Goal: Communication & Community: Share content

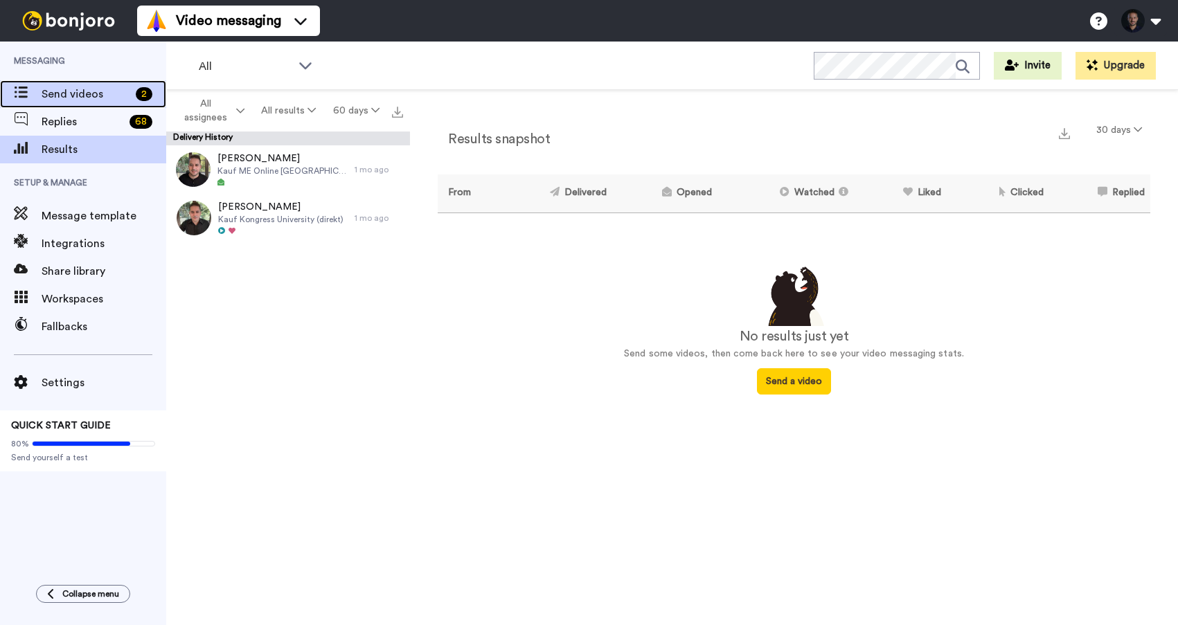
click at [86, 102] on div "Send videos 2" at bounding box center [83, 94] width 166 height 28
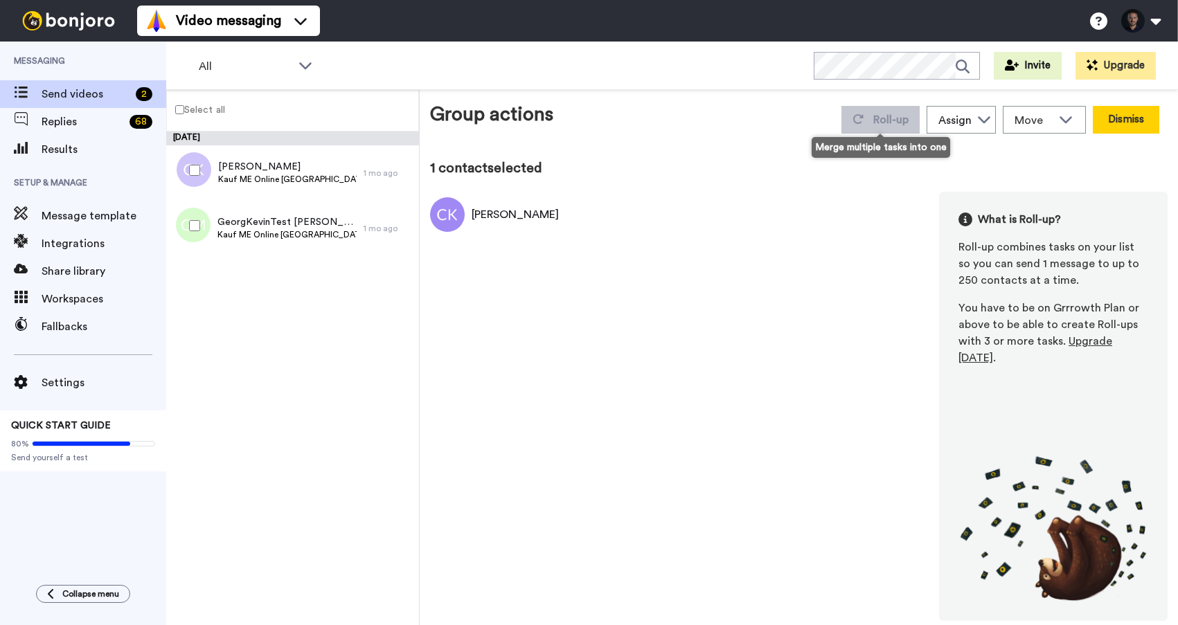
click at [1116, 127] on button "Dismiss" at bounding box center [1126, 120] width 66 height 28
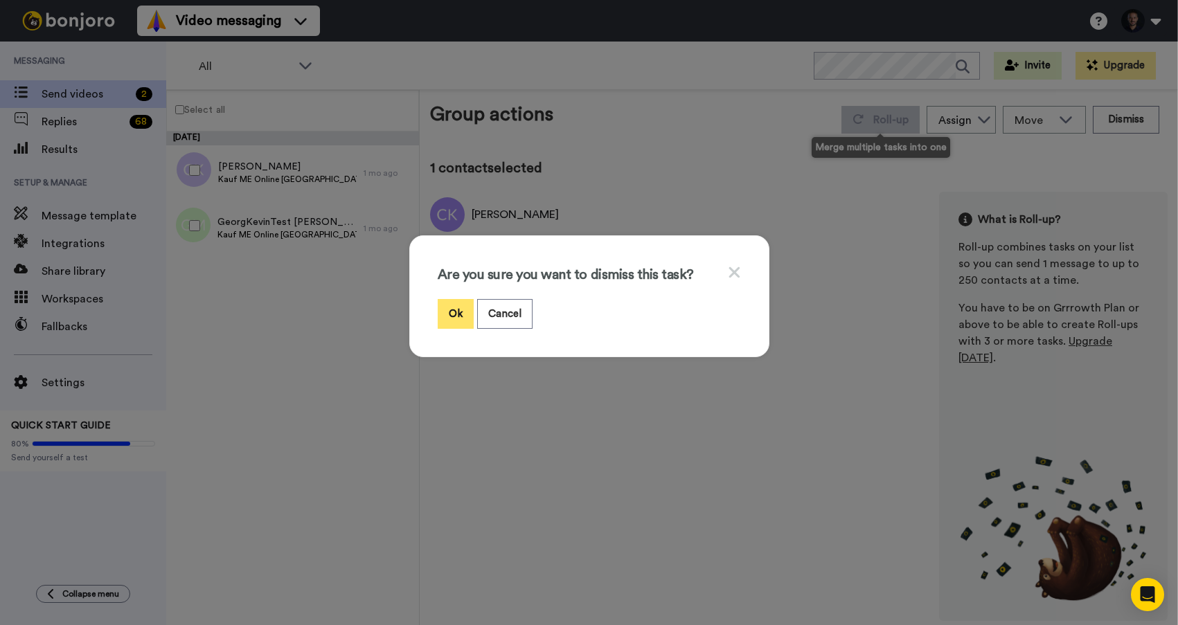
click at [458, 310] on button "Ok" at bounding box center [456, 314] width 36 height 30
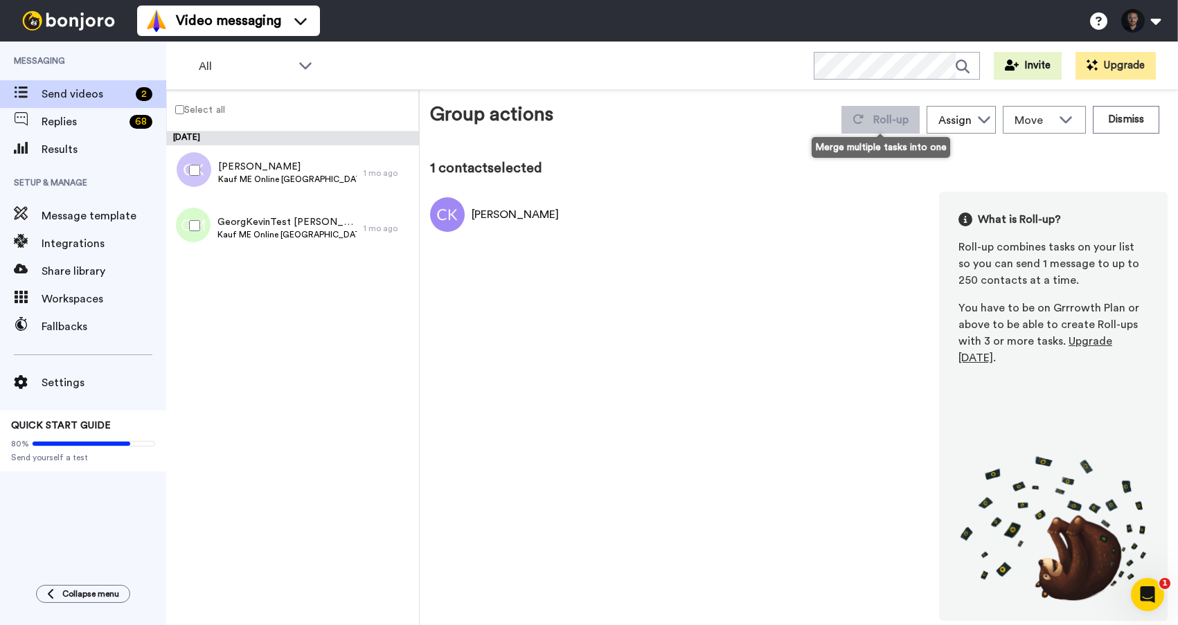
drag, startPoint x: 391, startPoint y: 62, endPoint x: 383, endPoint y: 69, distance: 10.4
click at [391, 62] on div "All Invite Upgrade" at bounding box center [672, 66] width 1012 height 48
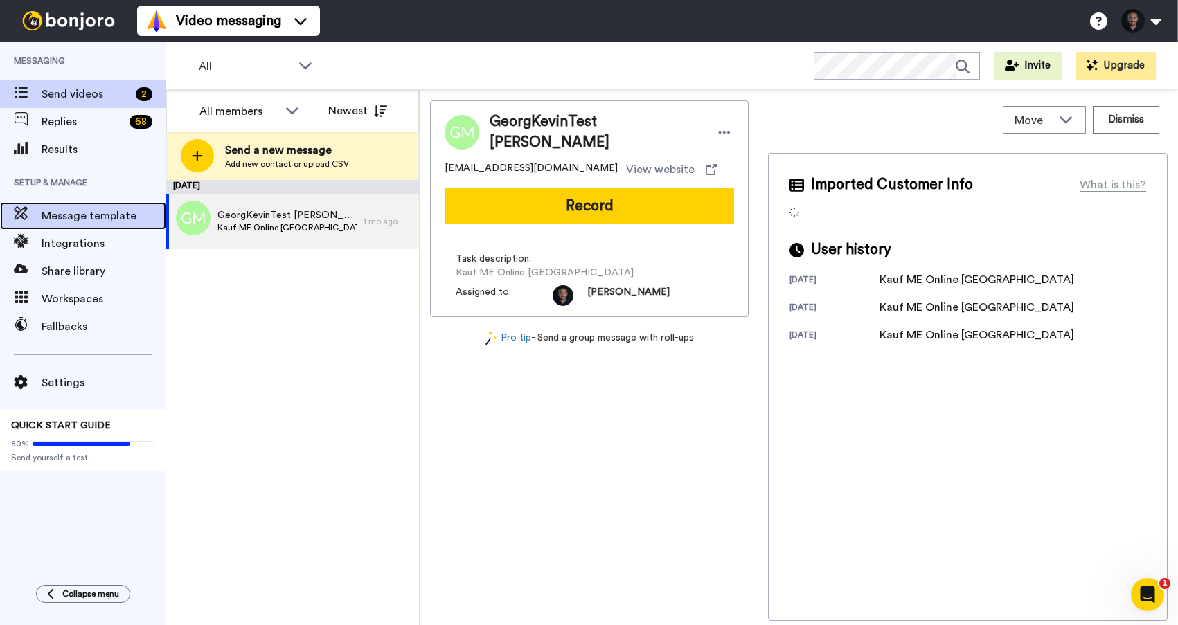
click at [93, 215] on span "Message template" at bounding box center [104, 216] width 125 height 17
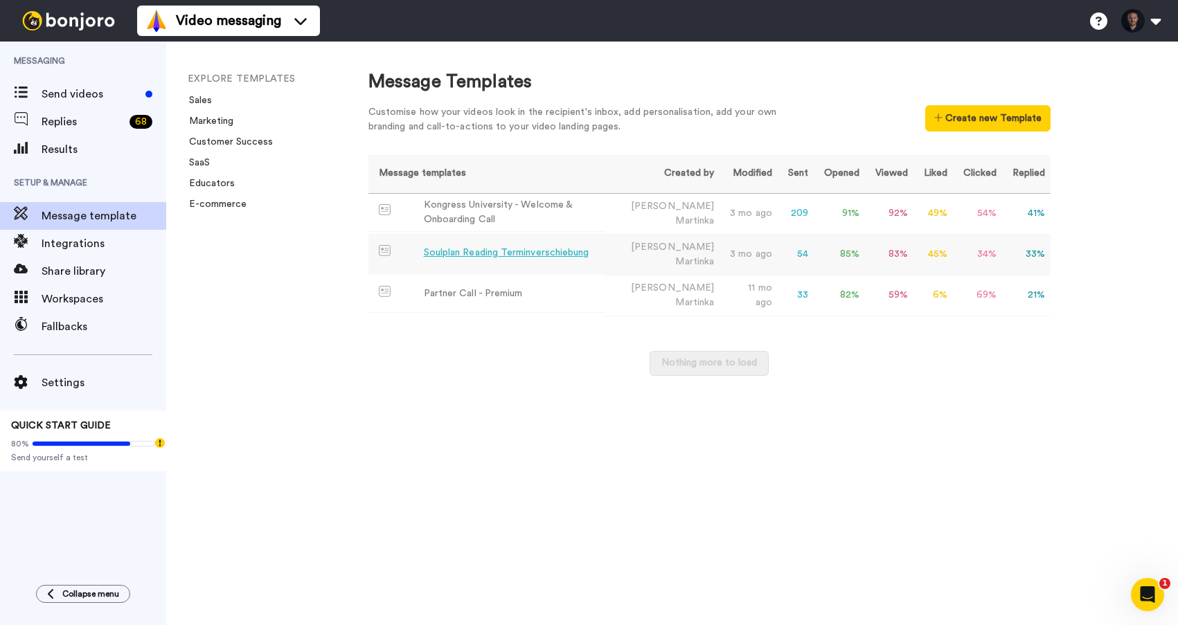
click at [515, 254] on div "Soulplan Reading Terminverschiebung" at bounding box center [506, 253] width 165 height 15
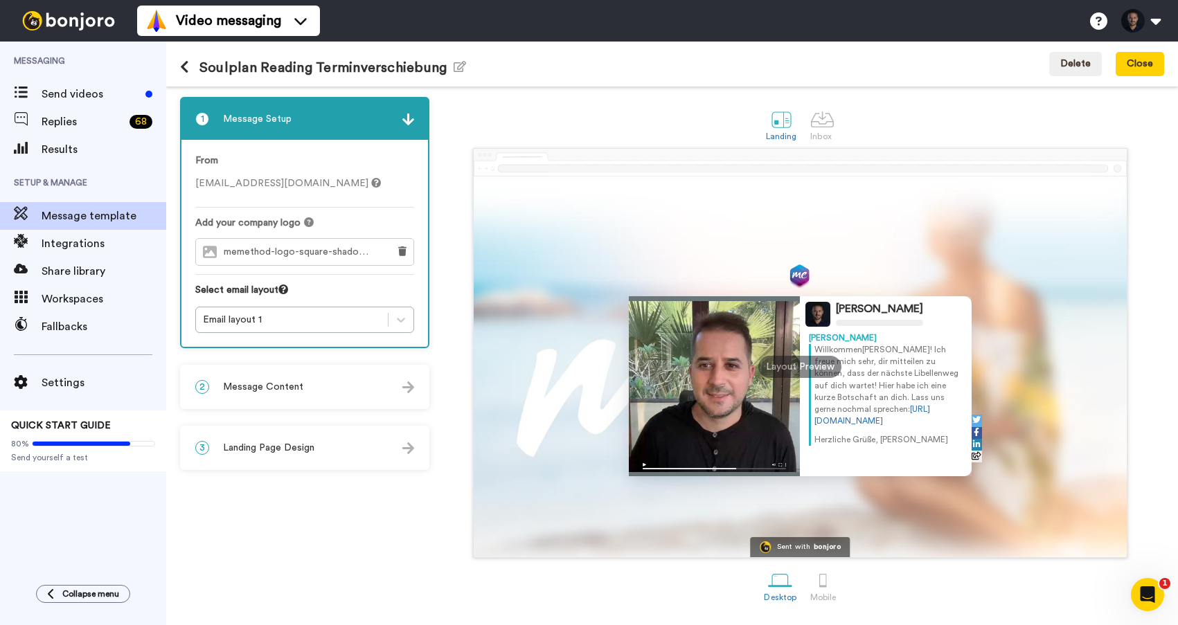
click at [283, 123] on span "Message Setup" at bounding box center [257, 119] width 69 height 14
click at [357, 395] on div "2 Message Content" at bounding box center [304, 387] width 246 height 42
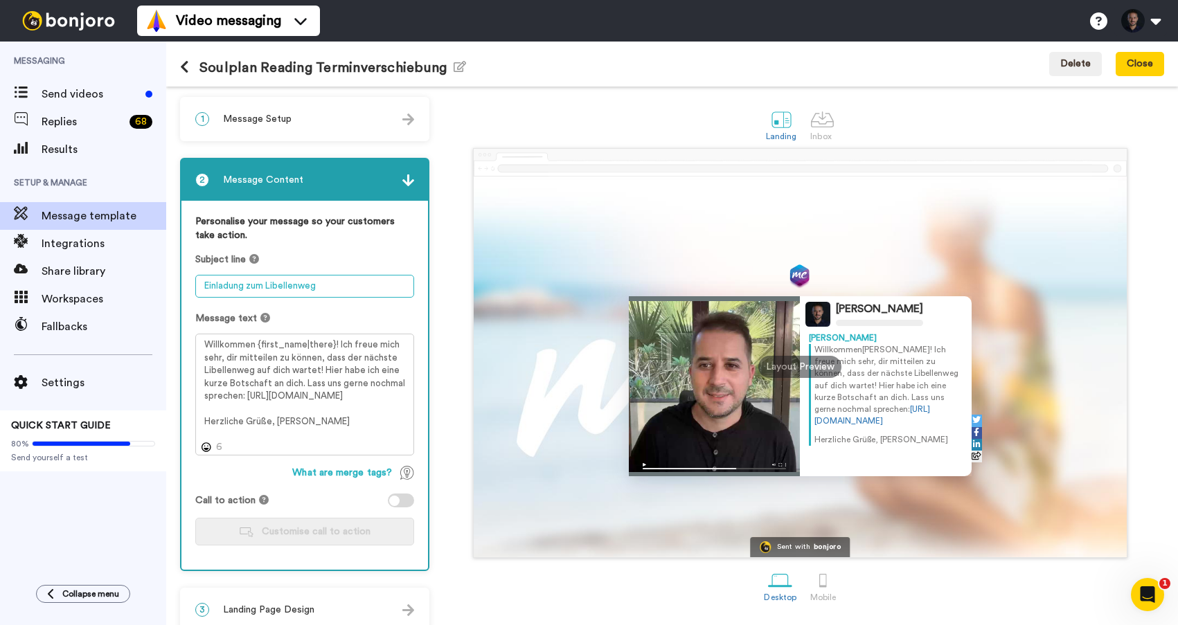
click at [295, 287] on textarea "Einladung zum Libellenweg" at bounding box center [304, 286] width 219 height 23
type textarea "SoulCircle Kauf"
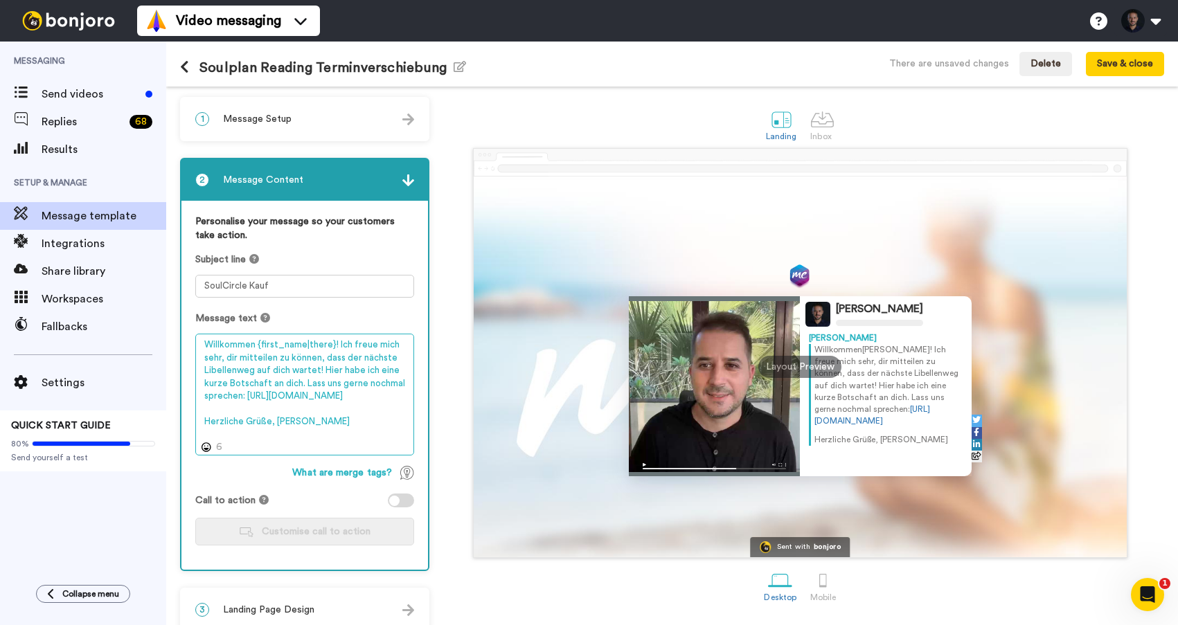
click at [361, 368] on textarea "Willkommen {first_name|there}! Ich freue mich sehr, dir mitteilen zu können, da…" at bounding box center [304, 395] width 219 height 122
click at [350, 357] on textarea "Willkommen {first_name|there}! Ich freue mich sehr, dir mitteilen zu können, da…" at bounding box center [304, 395] width 219 height 122
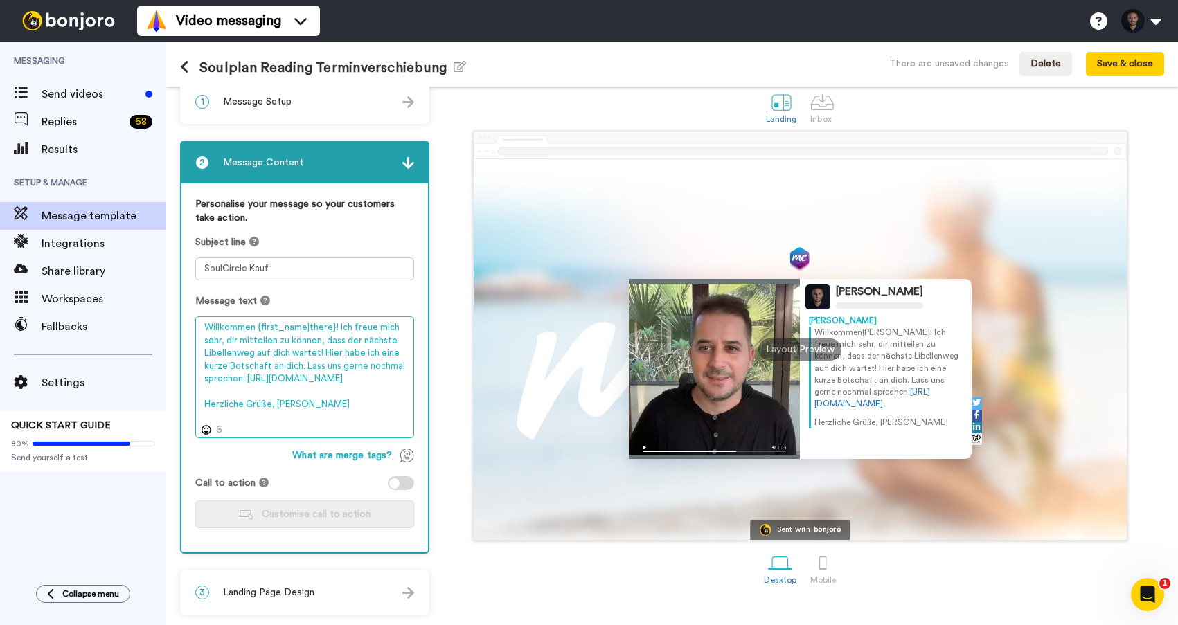
drag, startPoint x: 275, startPoint y: 417, endPoint x: 340, endPoint y: 398, distance: 67.7
click at [275, 417] on textarea "Willkommen {first_name|there}! Ich freue mich sehr, dir mitteilen zu können, da…" at bounding box center [304, 377] width 219 height 122
drag, startPoint x: 377, startPoint y: 393, endPoint x: 379, endPoint y: 336, distance: 56.8
click at [335, 331] on textarea "Willkommen {first_name|there}! Ich freue mich sehr, dir mitteilen zu können, da…" at bounding box center [304, 377] width 219 height 122
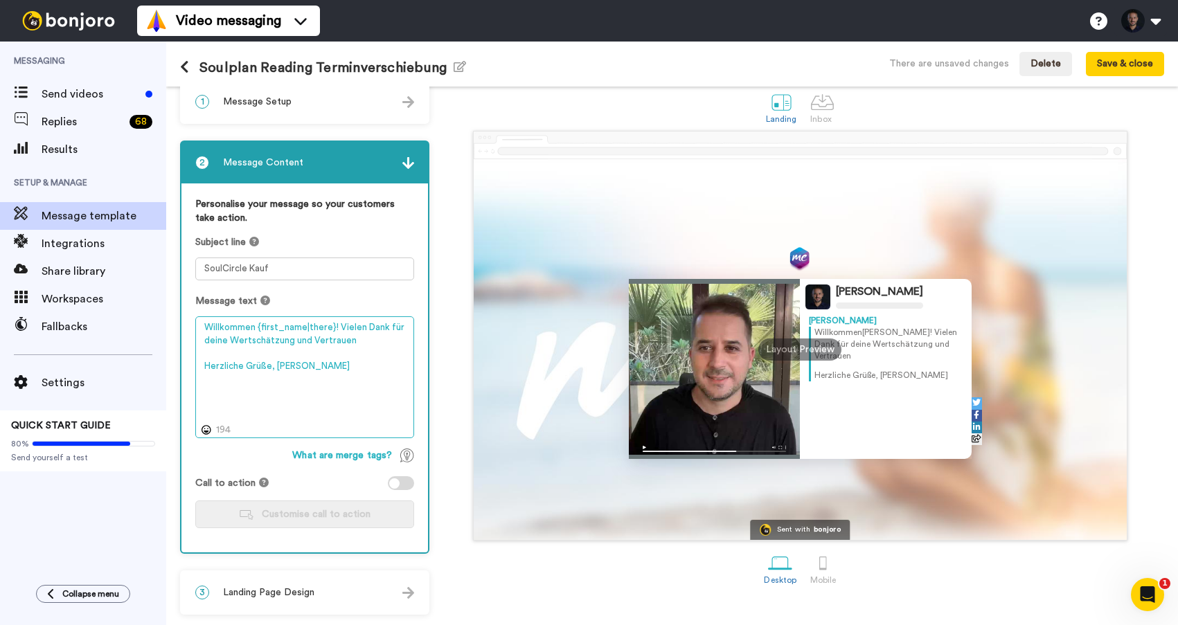
click at [298, 339] on textarea "Willkommen {first_name|there}! Vielen Dank für deine Wertschätzung und Vertraue…" at bounding box center [304, 377] width 219 height 122
click at [356, 341] on textarea "Willkommen {first_name|there}! Vielen Dank für deine Wertschätzung und Vertraue…" at bounding box center [304, 377] width 219 height 122
drag, startPoint x: 363, startPoint y: 341, endPoint x: 337, endPoint y: 344, distance: 26.5
click at [292, 343] on textarea "Willkommen {first_name|there}! Vielen Dank für deine Wertschätzung und Vertraue…" at bounding box center [304, 377] width 219 height 122
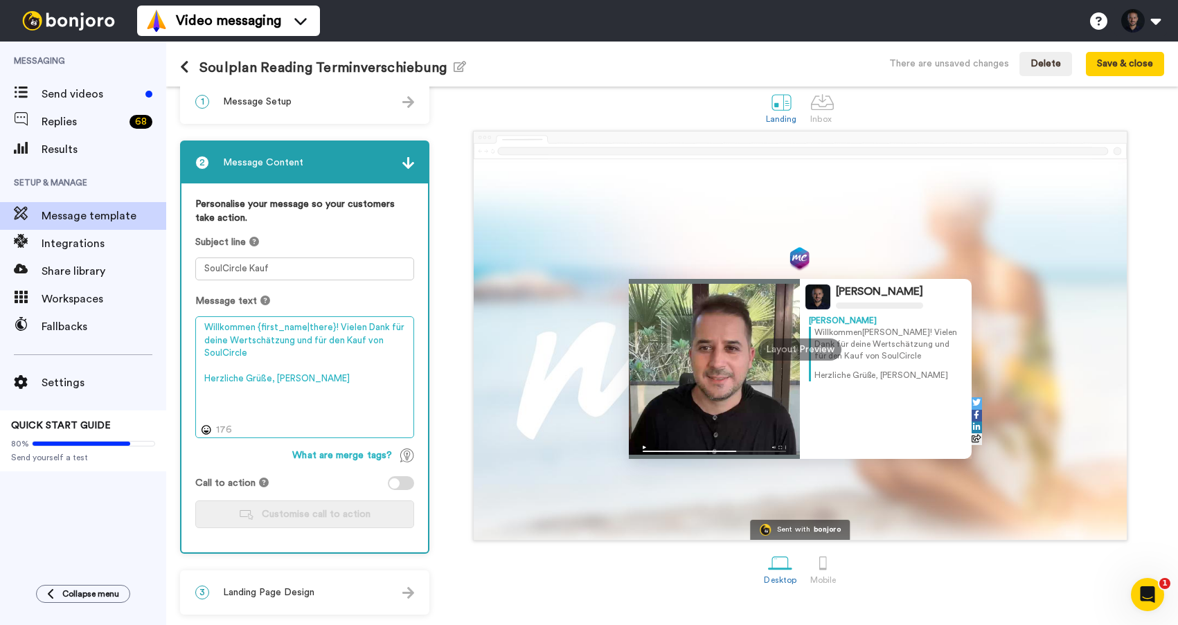
drag, startPoint x: 336, startPoint y: 330, endPoint x: 354, endPoint y: 329, distance: 18.7
click at [336, 330] on textarea "Willkommen {first_name|there}! Vielen Dank für deine Wertschätzung und für den …" at bounding box center [304, 377] width 219 height 122
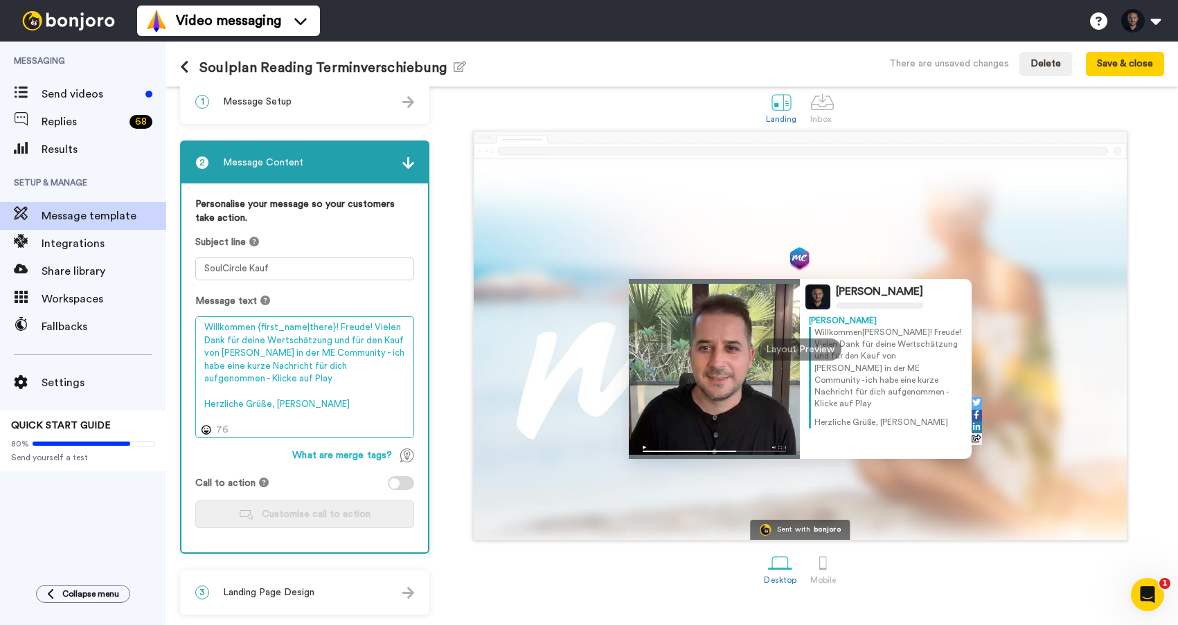
click at [360, 370] on textarea "Willkommen {first_name|there}! Freude! Vielen Dank für deine Wertschätzung und …" at bounding box center [304, 377] width 219 height 122
drag, startPoint x: 204, startPoint y: 366, endPoint x: 234, endPoint y: 366, distance: 29.8
click at [204, 366] on textarea "Willkommen {first_name|there}! Freude! Vielen Dank für deine Wertschätzung und …" at bounding box center [304, 377] width 219 height 122
drag, startPoint x: 280, startPoint y: 384, endPoint x: 296, endPoint y: 381, distance: 16.3
click at [280, 384] on textarea "Willkommen {first_name|there}! Freude! Vielen Dank für deine Wertschätzung und …" at bounding box center [304, 377] width 219 height 122
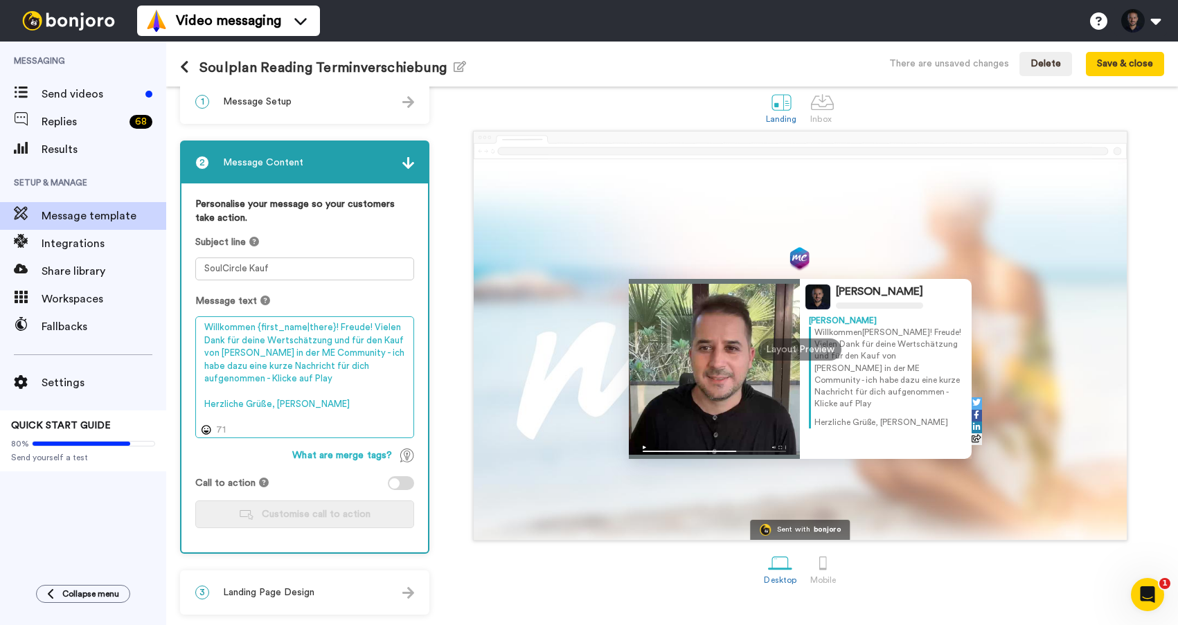
click at [276, 404] on textarea "Willkommen {first_name|there}! Freude! Vielen Dank für deine Wertschätzung und …" at bounding box center [304, 377] width 219 height 122
type textarea "Willkommen {first_name|there}! Freude! Vielen Dank für deine Wertschätzung und …"
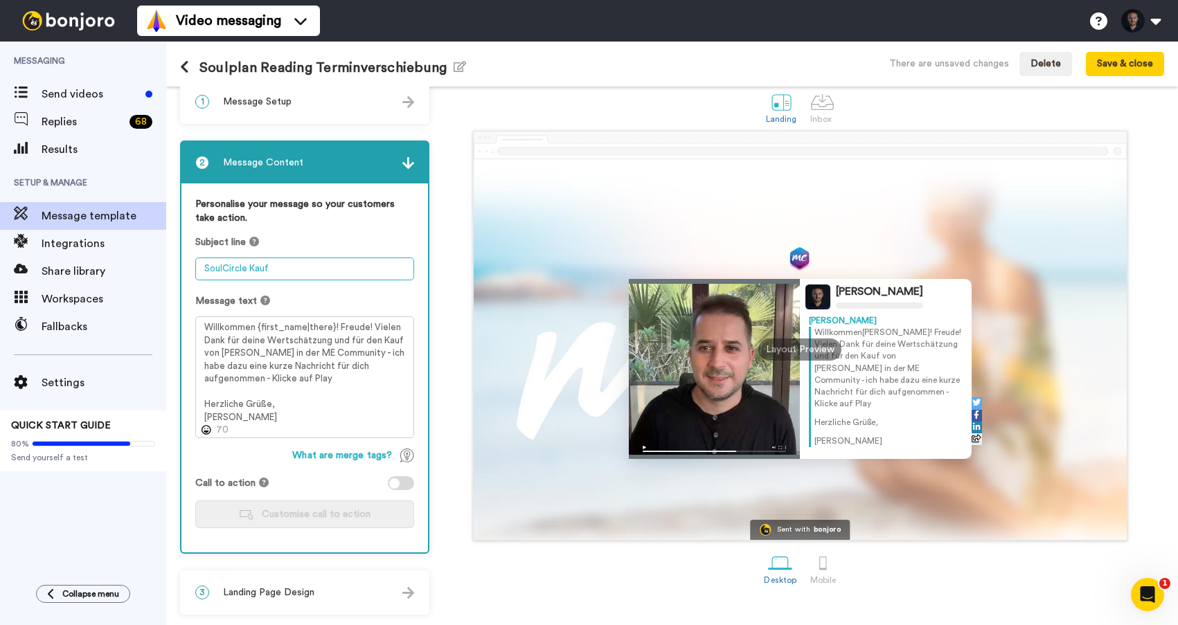
drag, startPoint x: 288, startPoint y: 271, endPoint x: 187, endPoint y: 271, distance: 101.1
click at [186, 271] on div "Personalise your message so your customers take action. Subject line SoulCircle…" at bounding box center [304, 367] width 246 height 369
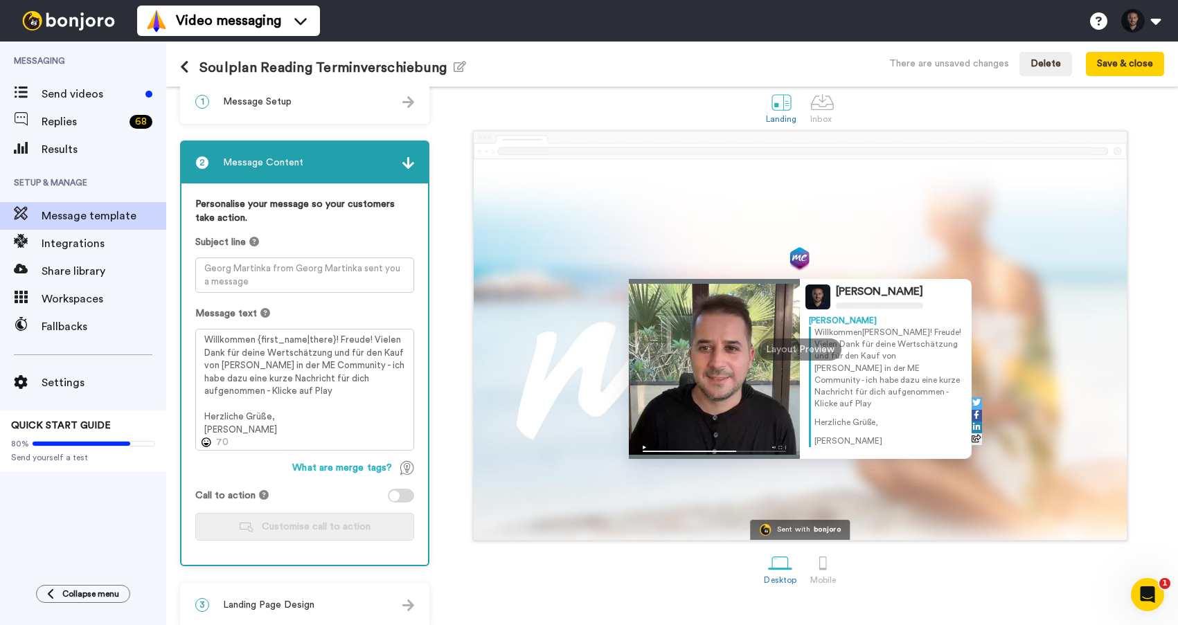
drag, startPoint x: 333, startPoint y: 69, endPoint x: 370, endPoint y: 69, distance: 36.7
click at [333, 69] on h1 "Soulplan Reading Terminverschiebung Edit name" at bounding box center [323, 68] width 286 height 16
click at [458, 67] on icon "button" at bounding box center [460, 66] width 12 height 11
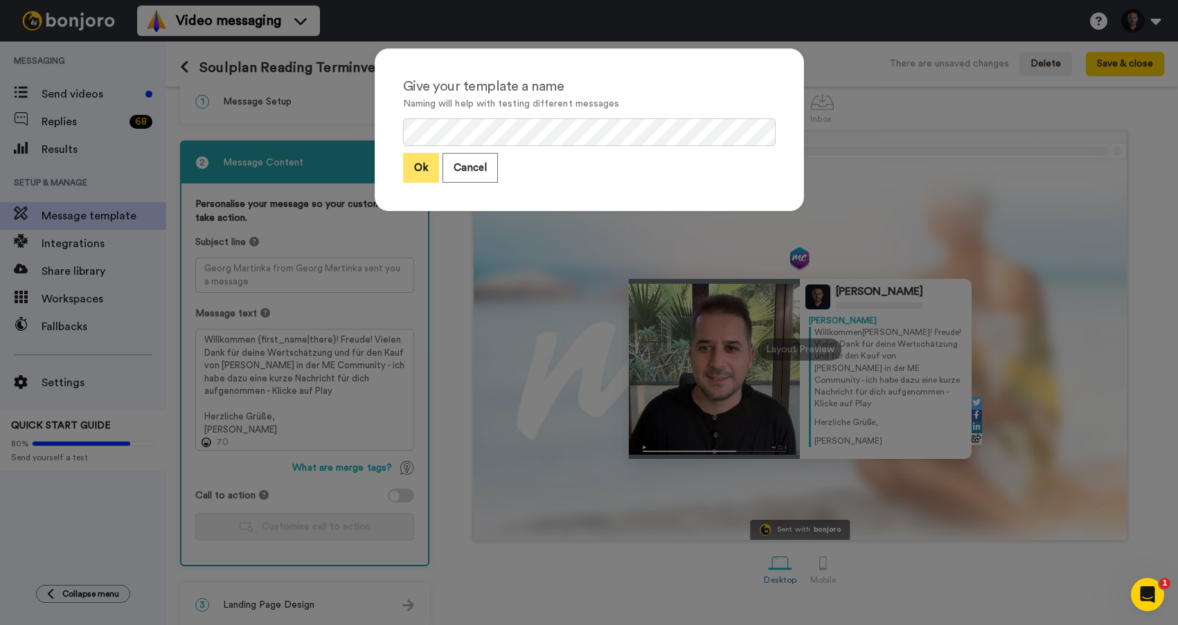
click at [420, 168] on button "Ok" at bounding box center [421, 168] width 36 height 30
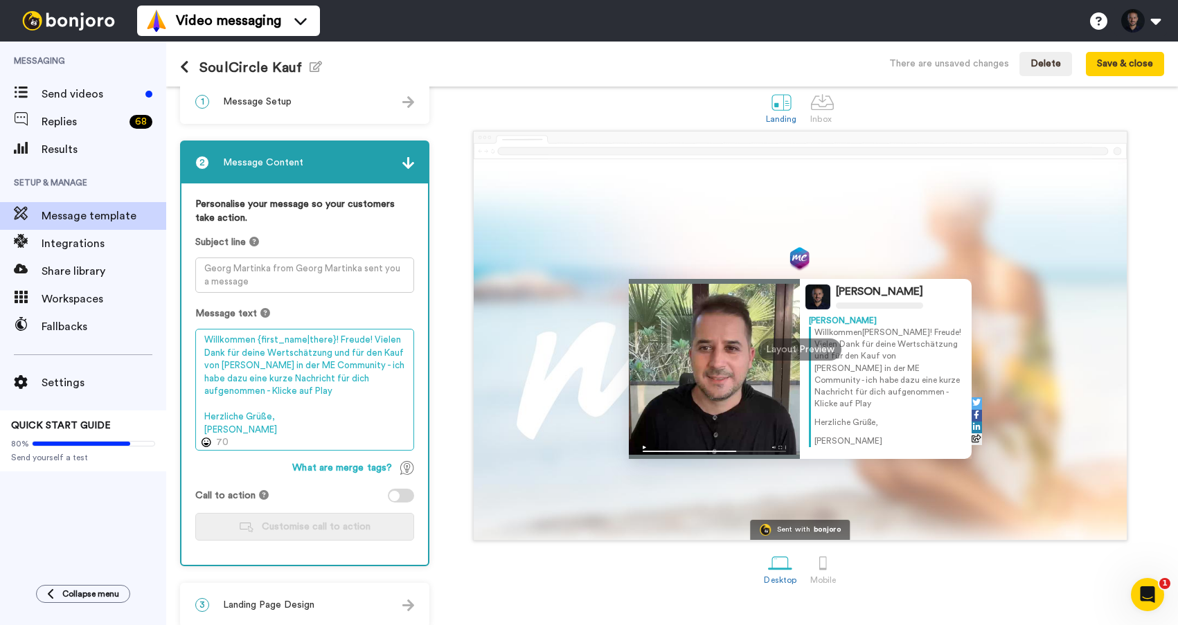
click at [293, 397] on textarea "Willkommen {first_name|there}! Freude! Vielen Dank für deine Wertschätzung und …" at bounding box center [304, 390] width 219 height 122
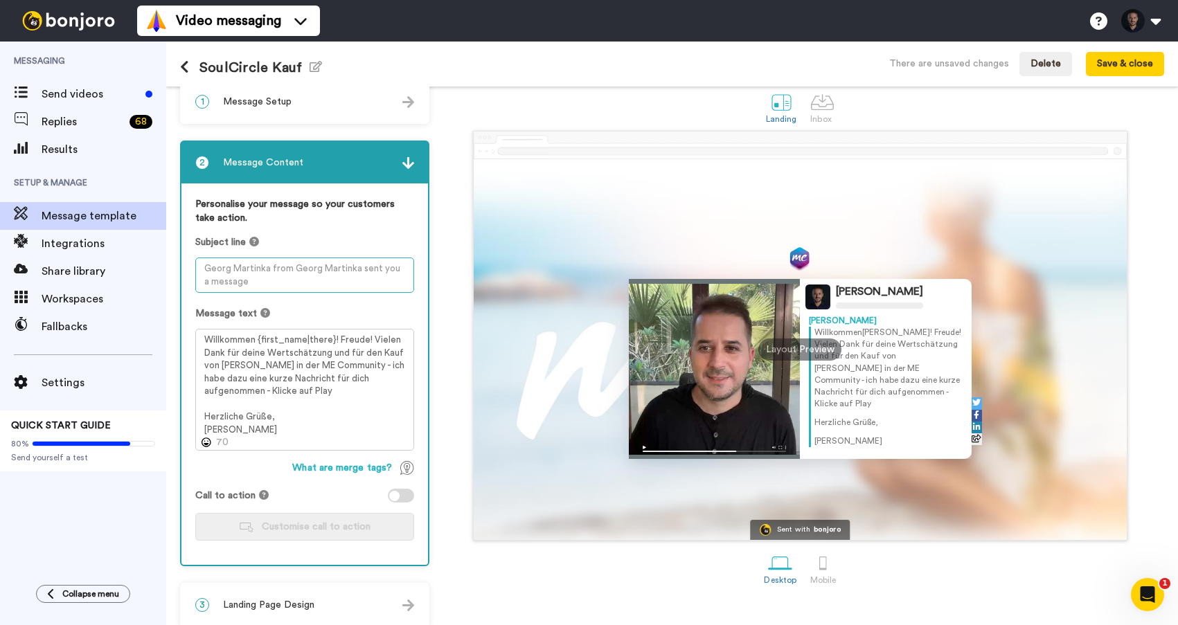
click at [258, 272] on textarea at bounding box center [304, 275] width 219 height 35
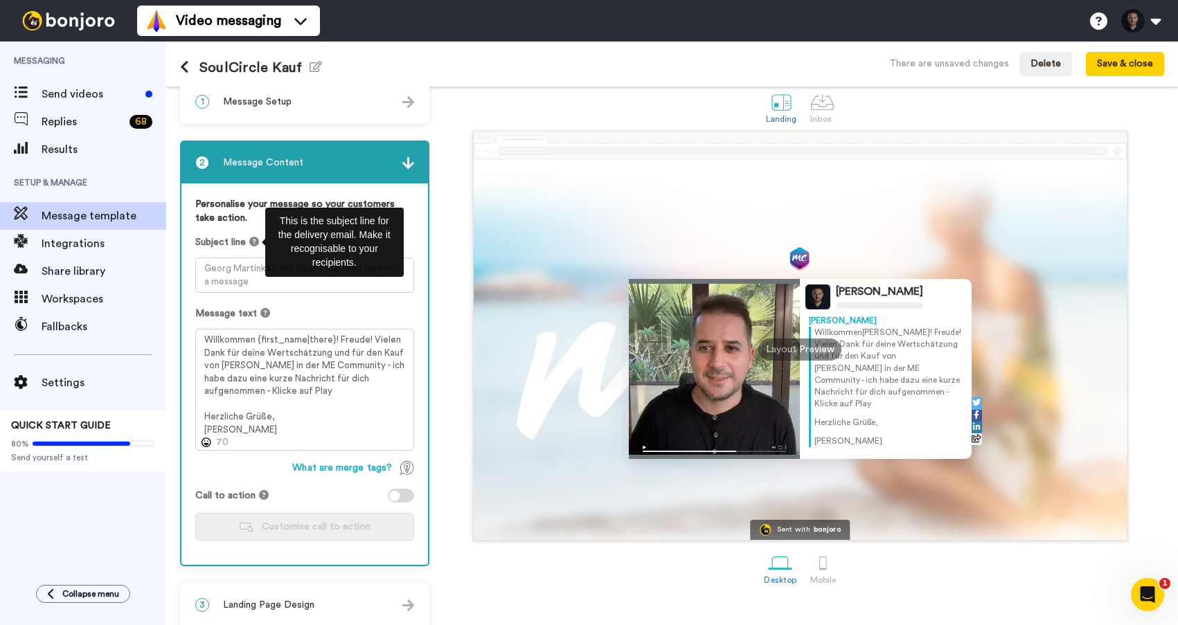
click at [256, 239] on icon at bounding box center [254, 242] width 10 height 10
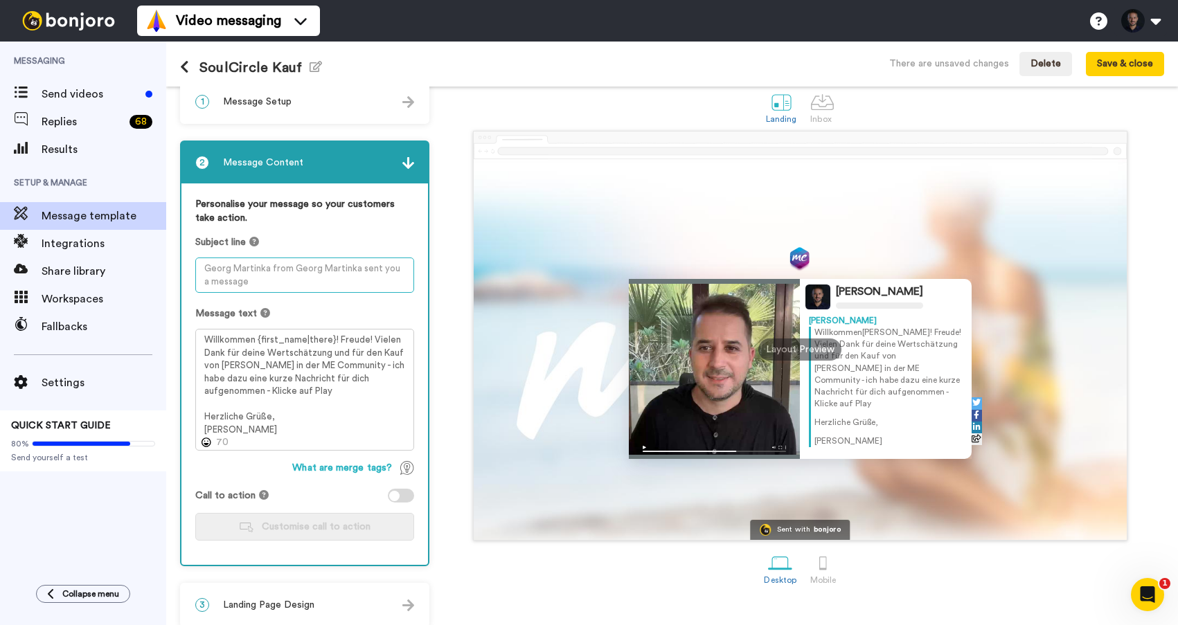
click at [244, 271] on textarea at bounding box center [304, 275] width 219 height 35
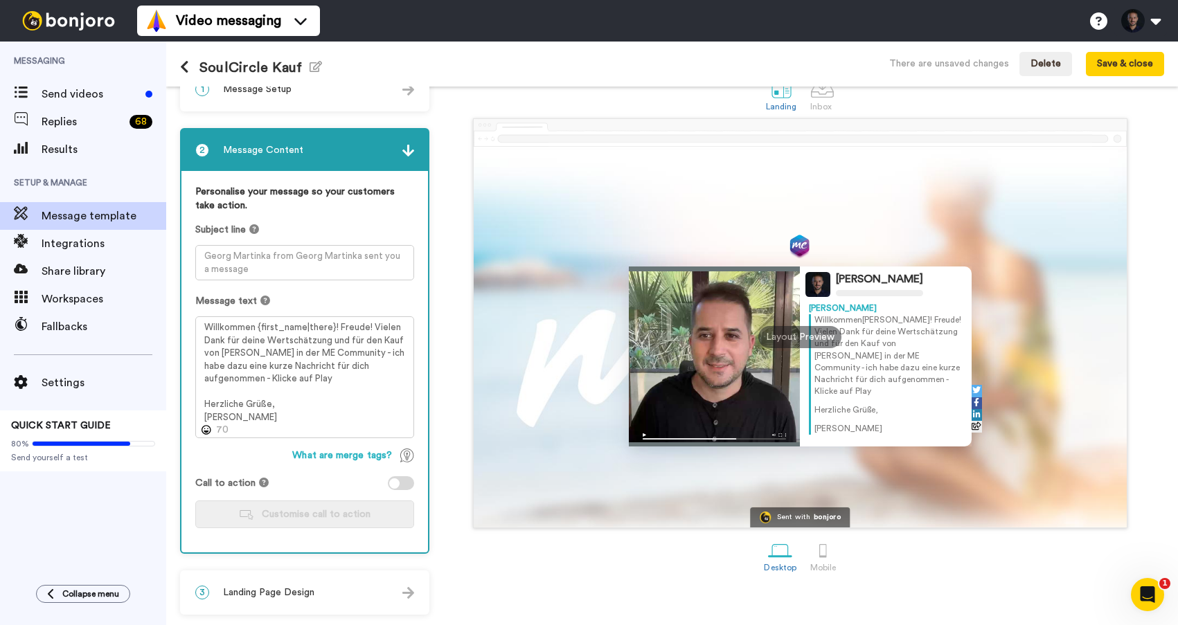
drag, startPoint x: 397, startPoint y: 484, endPoint x: 435, endPoint y: 483, distance: 37.4
click at [397, 484] on div at bounding box center [394, 483] width 10 height 10
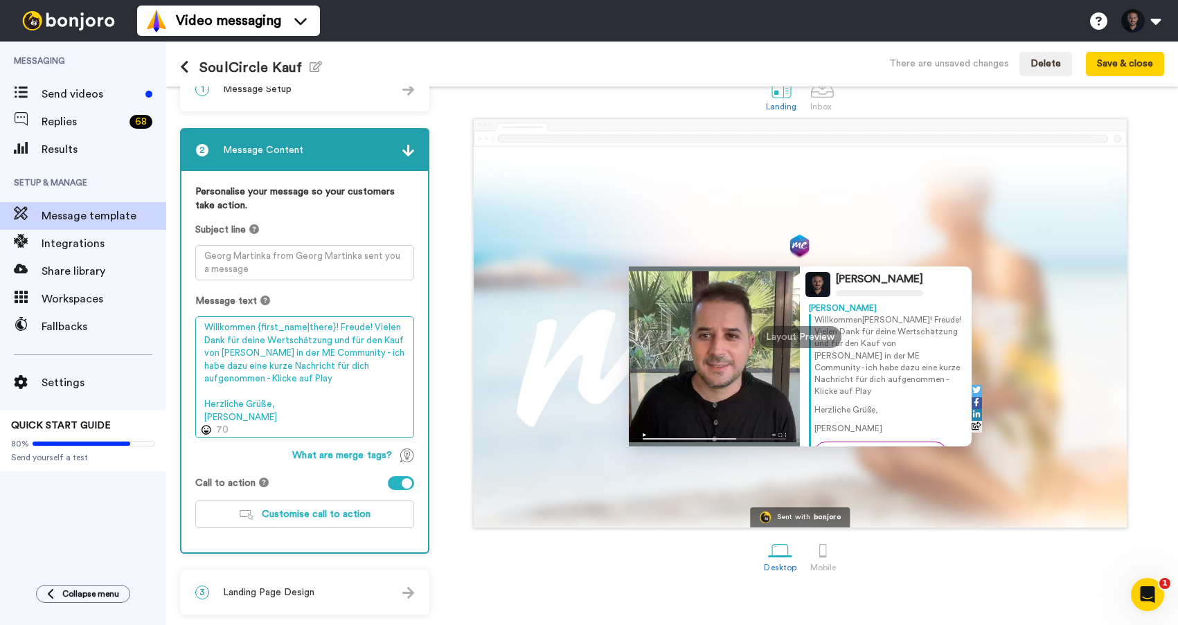
click at [292, 384] on textarea "Willkommen {first_name|there}! Freude! Vielen Dank für deine Wertschätzung und …" at bounding box center [304, 377] width 219 height 122
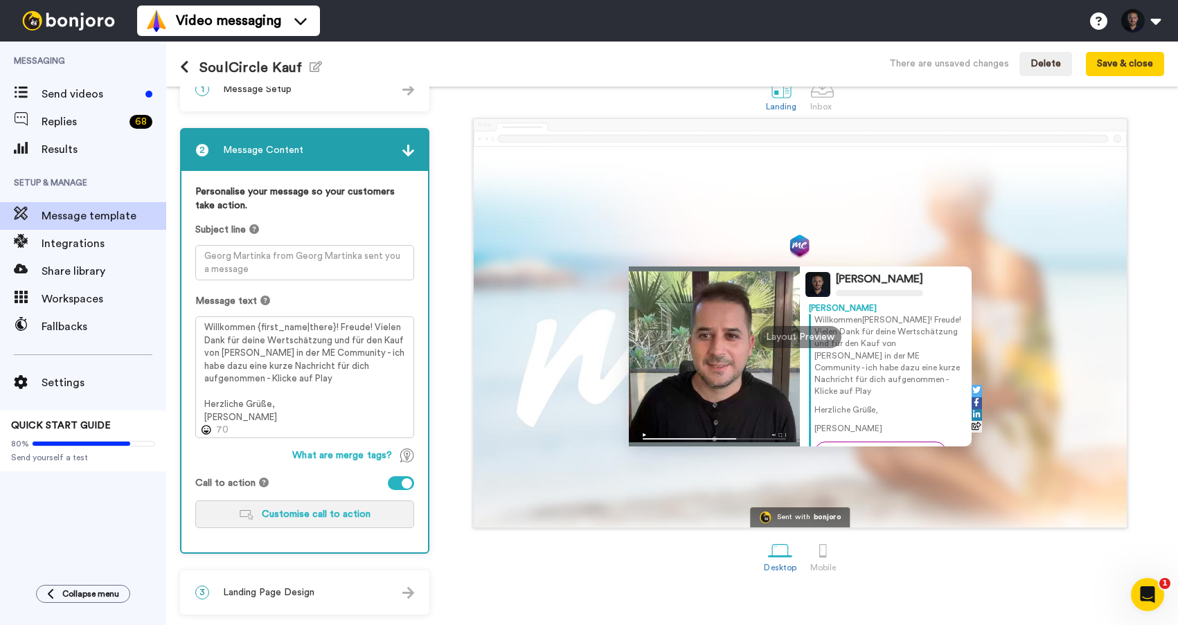
click at [342, 516] on span "Customise call to action" at bounding box center [316, 515] width 109 height 10
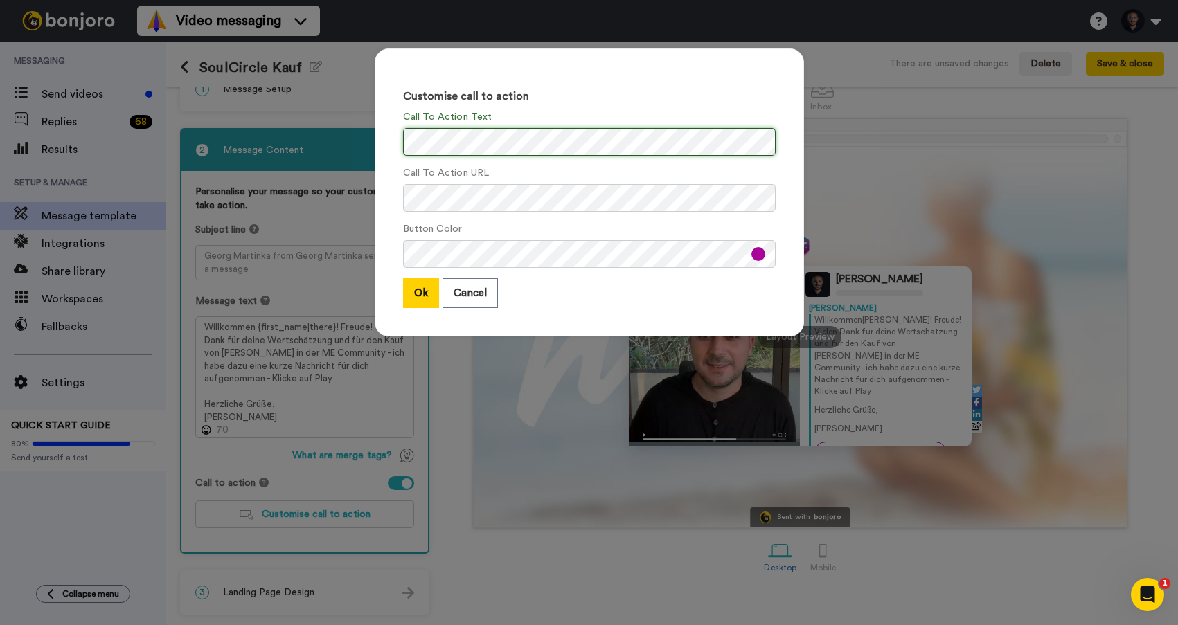
click at [390, 143] on div "Customise call to action Call To Action Text Call To Action URL Button Color Ok…" at bounding box center [589, 192] width 429 height 288
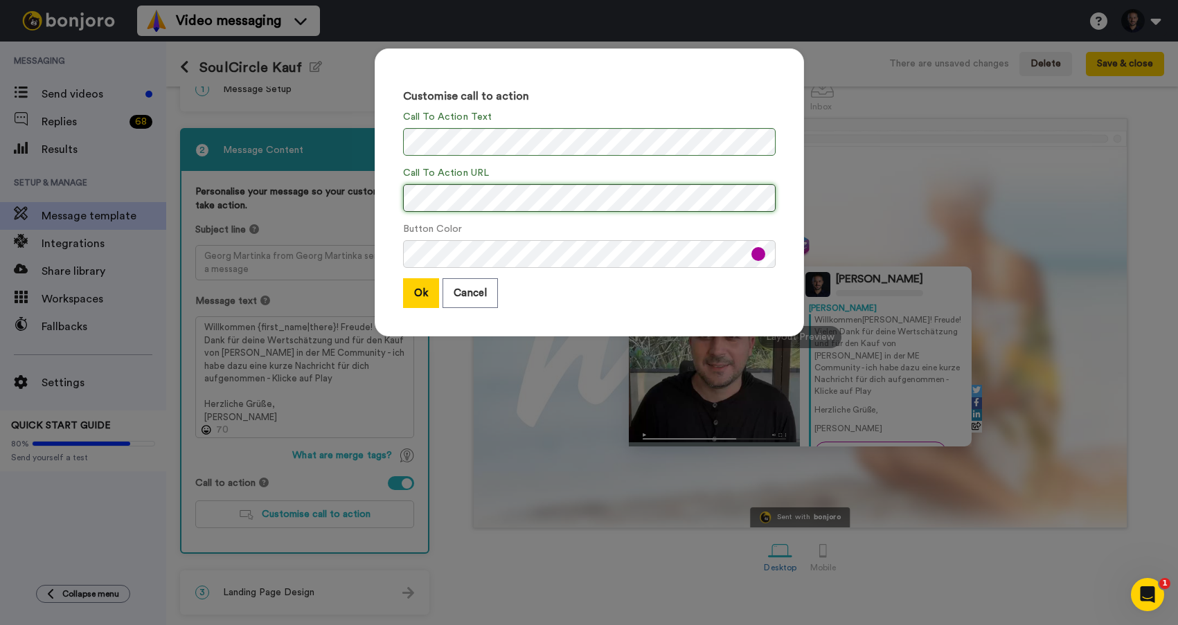
scroll to position [0, 0]
click at [422, 298] on button "Ok" at bounding box center [421, 293] width 36 height 30
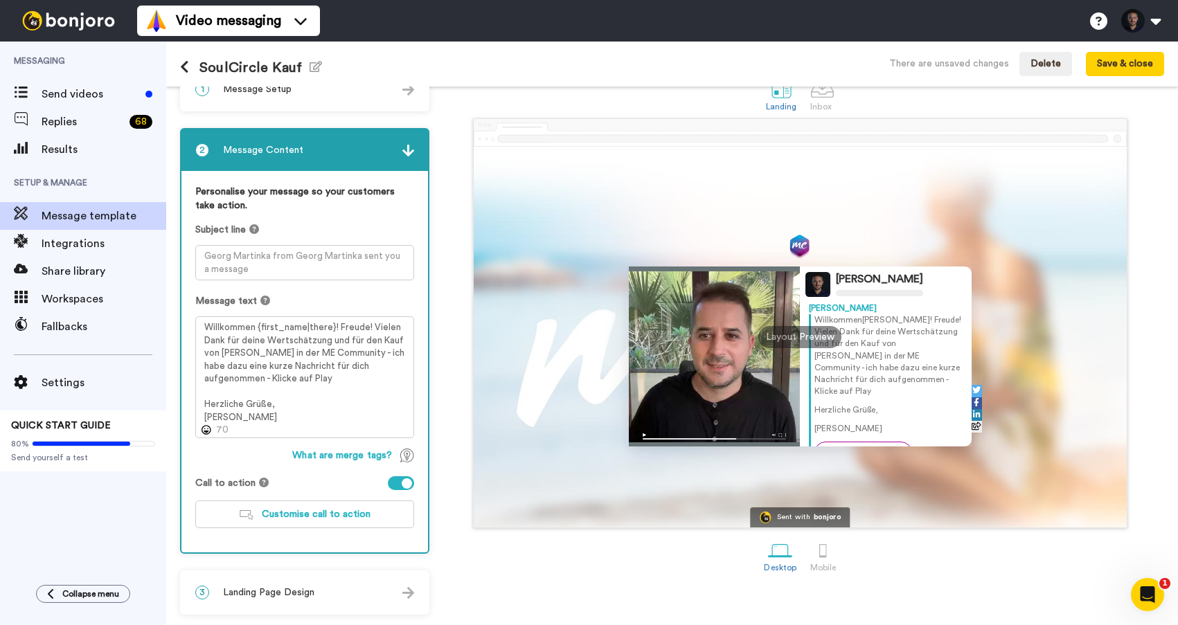
click at [447, 165] on div "Georg Martinka Georg Willkommen Tom ! Freude! Vielen Dank für deine Wertschätzu…" at bounding box center [800, 323] width 728 height 410
click at [456, 102] on div "Landing Inbox" at bounding box center [800, 95] width 728 height 48
click at [458, 249] on div "Georg Martinka Georg Willkommen Tom ! Freude! Vielen Dank für deine Wertschätzu…" at bounding box center [800, 323] width 728 height 410
click at [1124, 66] on button "Save & close" at bounding box center [1125, 64] width 78 height 25
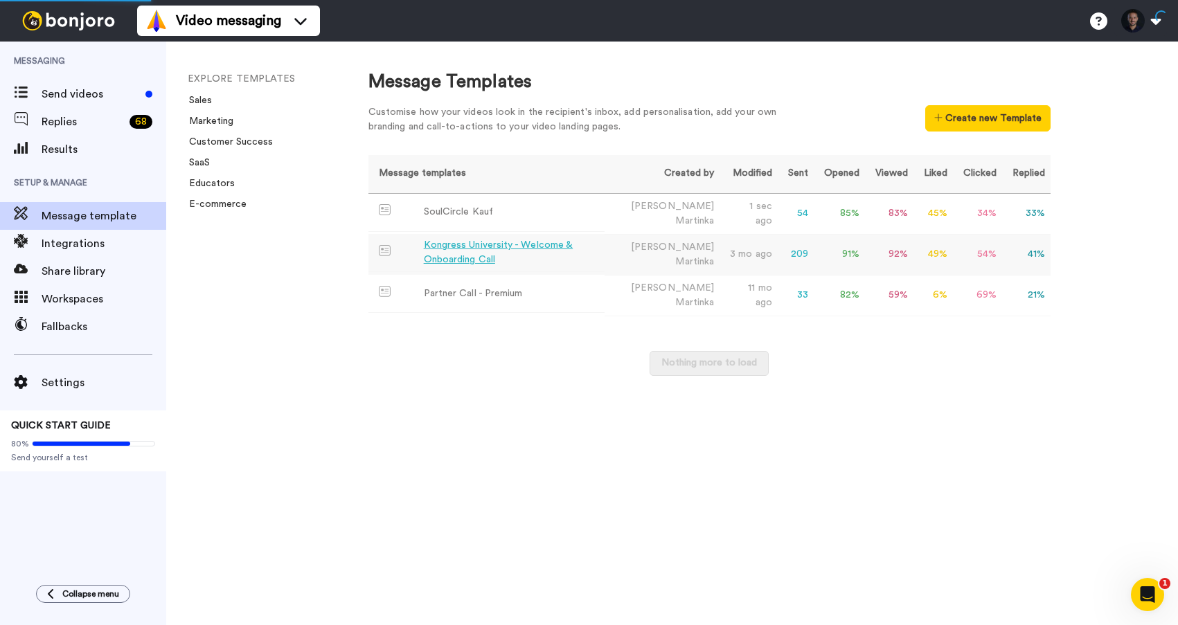
click at [467, 249] on div "Kongress University - Welcome & Onboarding Call" at bounding box center [512, 252] width 176 height 29
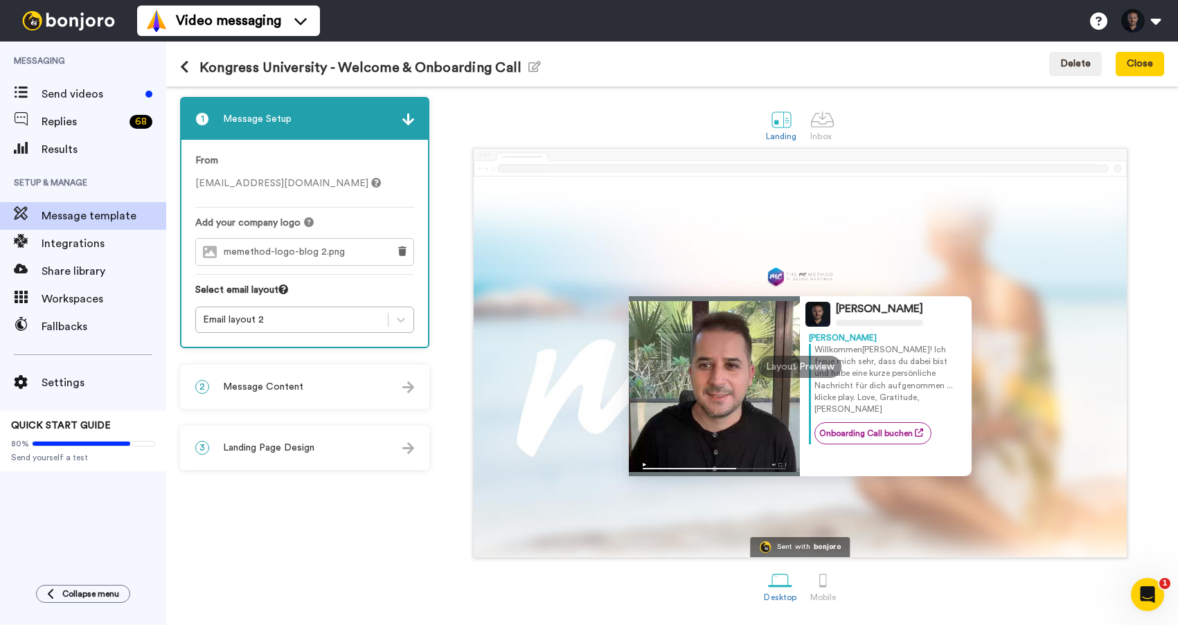
click at [289, 391] on span "Message Content" at bounding box center [263, 387] width 80 height 14
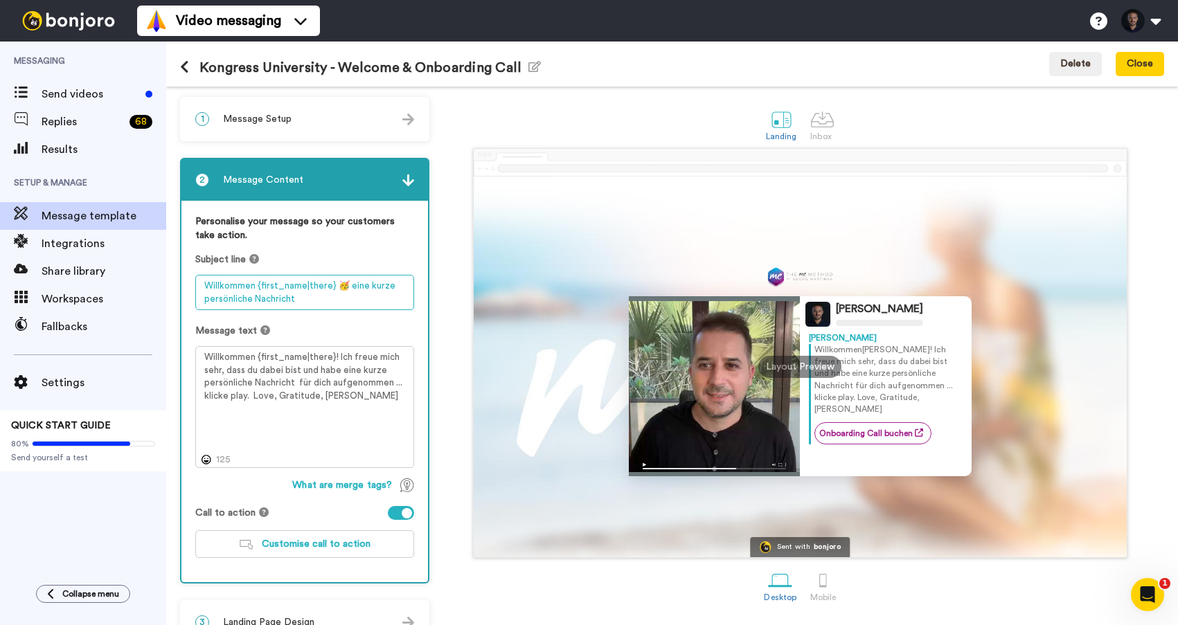
drag, startPoint x: 309, startPoint y: 300, endPoint x: 195, endPoint y: 287, distance: 115.1
click at [194, 287] on div "Personalise your message so your customers take action. Subject line Willkommen…" at bounding box center [304, 391] width 246 height 381
click at [183, 64] on icon at bounding box center [184, 67] width 9 height 14
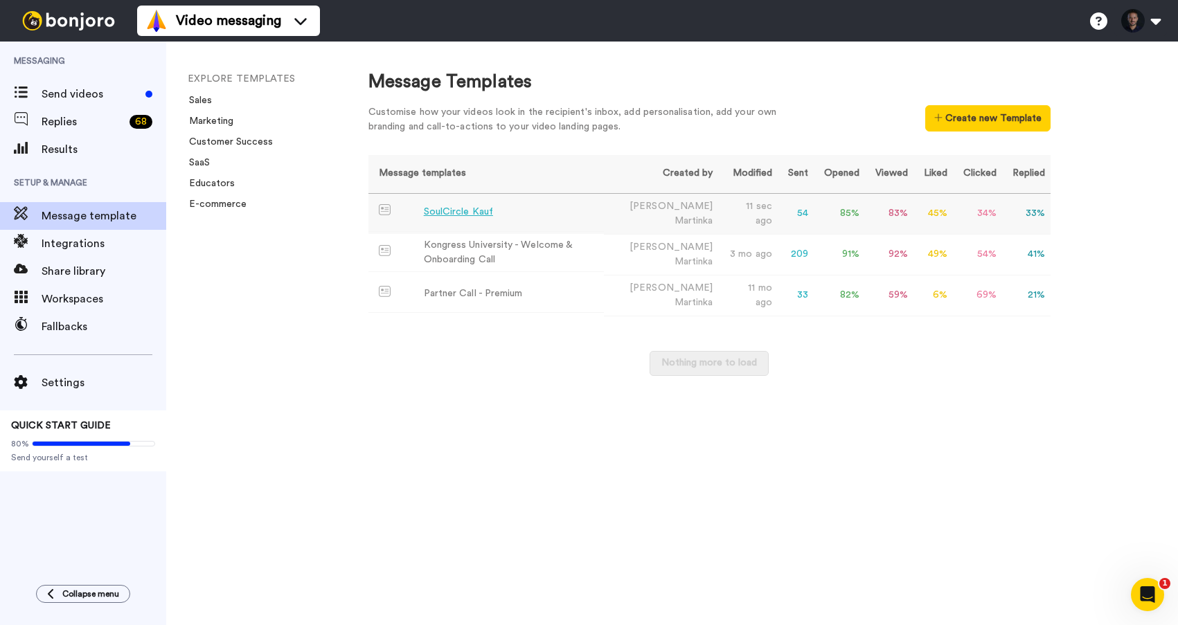
click at [449, 214] on div "SoulCircle Kauf" at bounding box center [458, 212] width 69 height 15
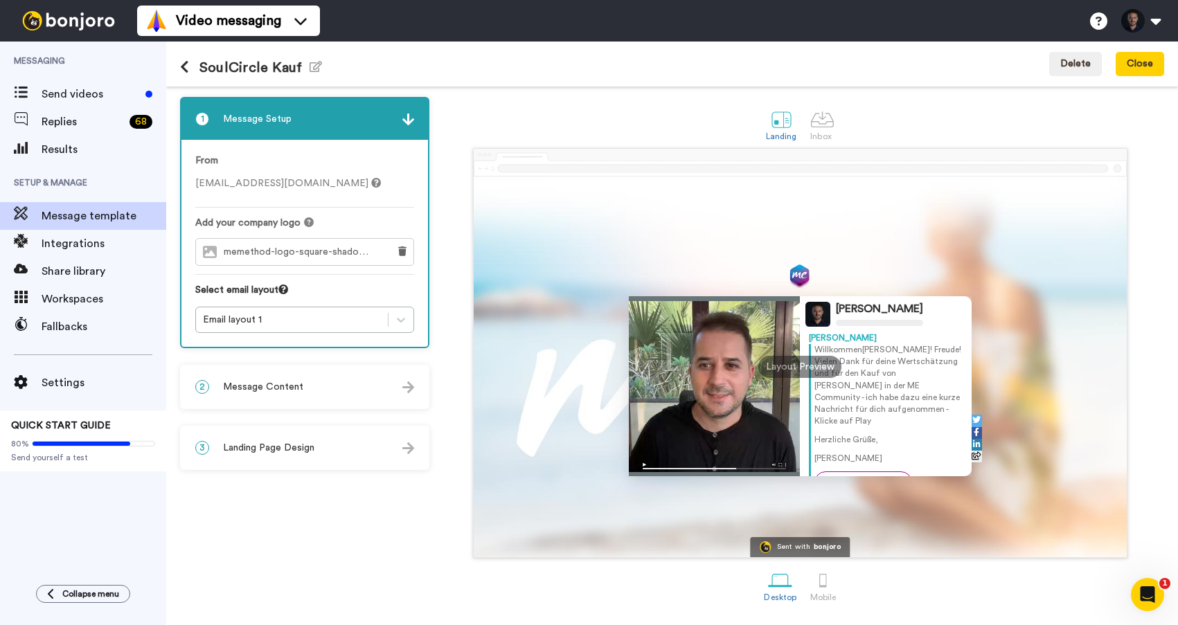
drag, startPoint x: 285, startPoint y: 386, endPoint x: 316, endPoint y: 368, distance: 36.2
click at [285, 386] on span "Message Content" at bounding box center [263, 387] width 80 height 14
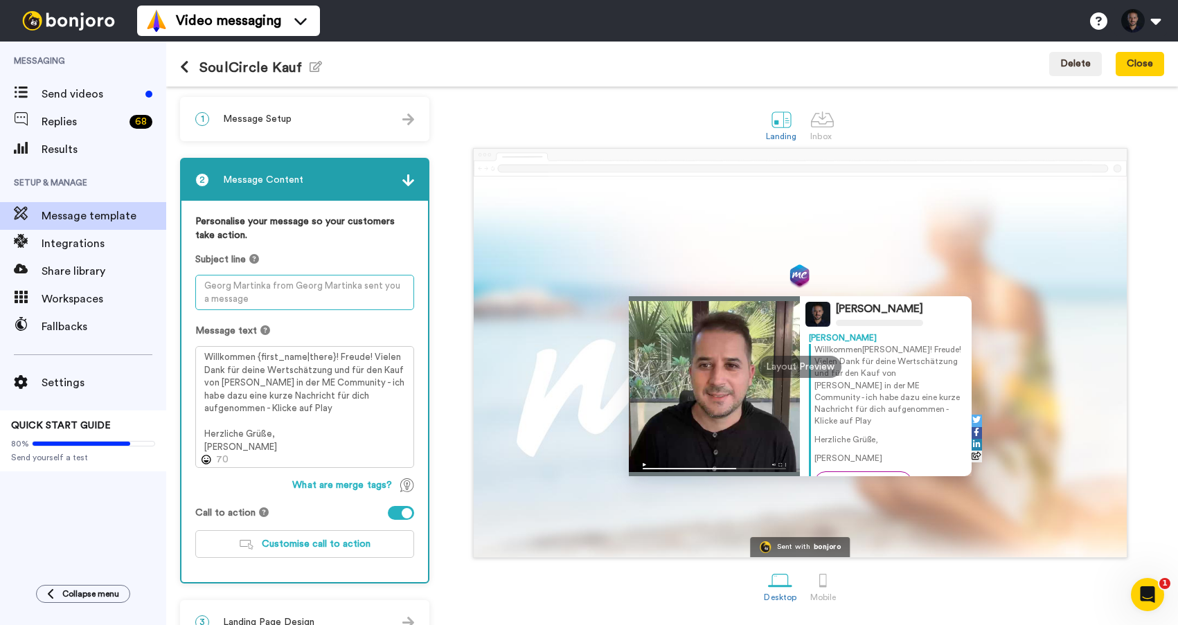
click at [291, 294] on textarea at bounding box center [304, 292] width 219 height 35
paste textarea "Willkommen {first_name|there} 🥳 eine kurze persönliche Nachricht"
type textarea "Willkommen {first_name|there} 🥳 eine kurze persönliche Nachricht"
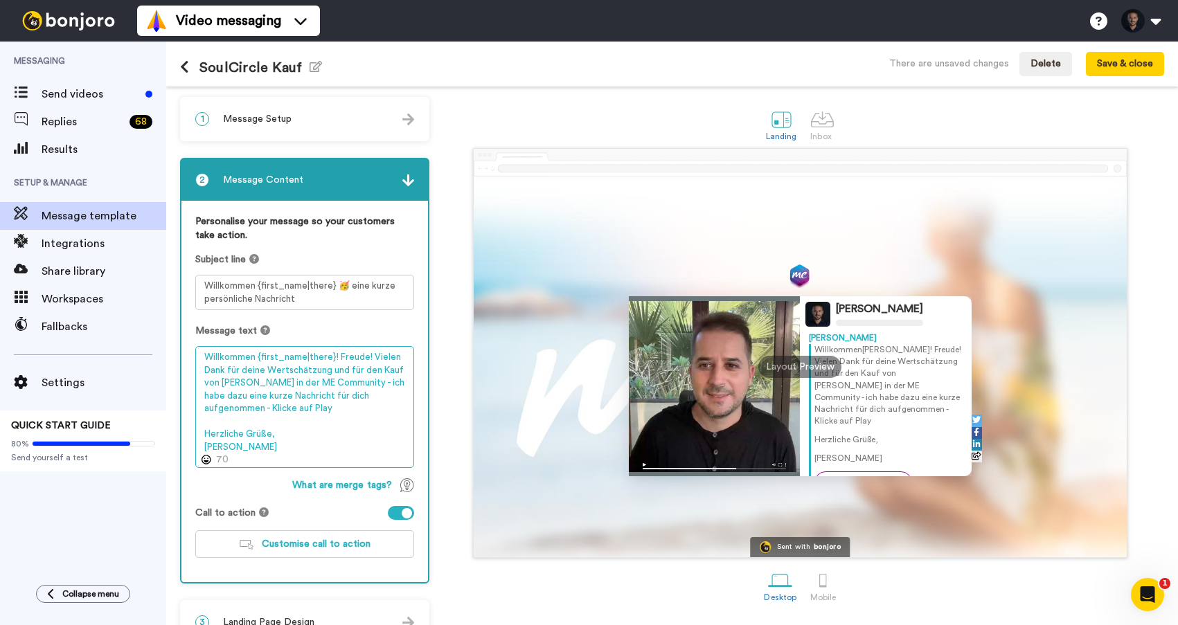
drag, startPoint x: 369, startPoint y: 357, endPoint x: 336, endPoint y: 359, distance: 32.6
click at [336, 359] on textarea "Willkommen {first_name|there}! Freude! Vielen Dank für deine Wertschätzung und …" at bounding box center [304, 407] width 219 height 122
drag, startPoint x: 293, startPoint y: 417, endPoint x: 307, endPoint y: 417, distance: 13.8
click at [293, 417] on textarea "Willkommen {first_name|there}! Freude! Vielen Dank für deine Wertschätzung und …" at bounding box center [304, 407] width 219 height 122
drag, startPoint x: 321, startPoint y: 404, endPoint x: 336, endPoint y: 402, distance: 15.4
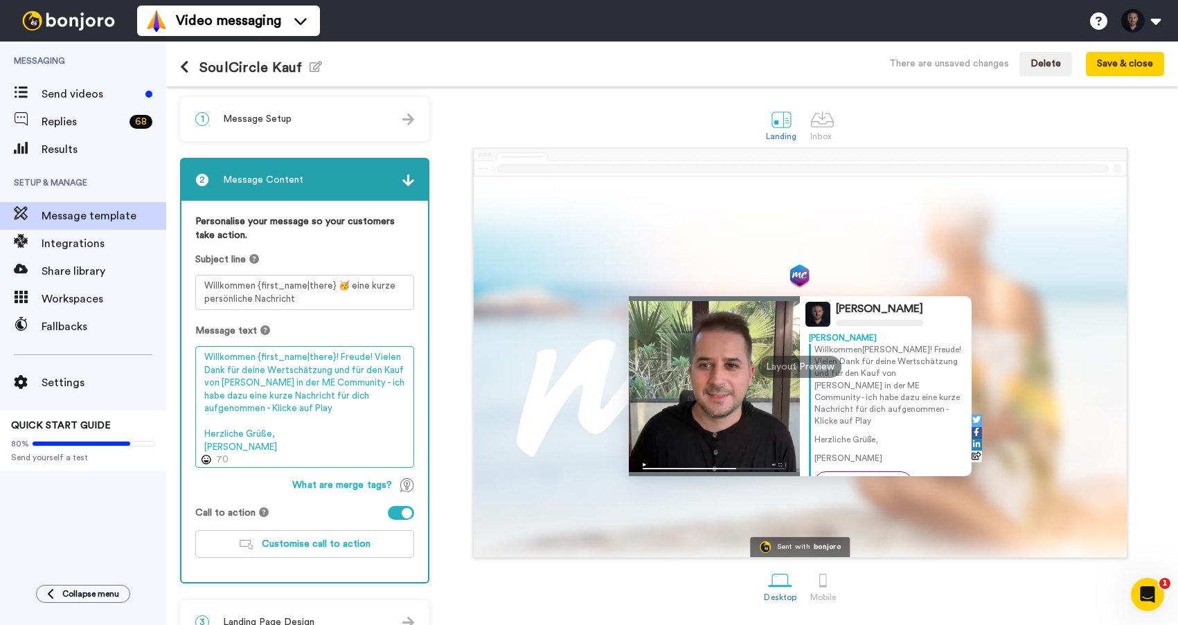
click at [321, 404] on textarea "Willkommen {first_name|there}! Freude! Vielen Dank für deine Wertschätzung und …" at bounding box center [304, 407] width 219 height 122
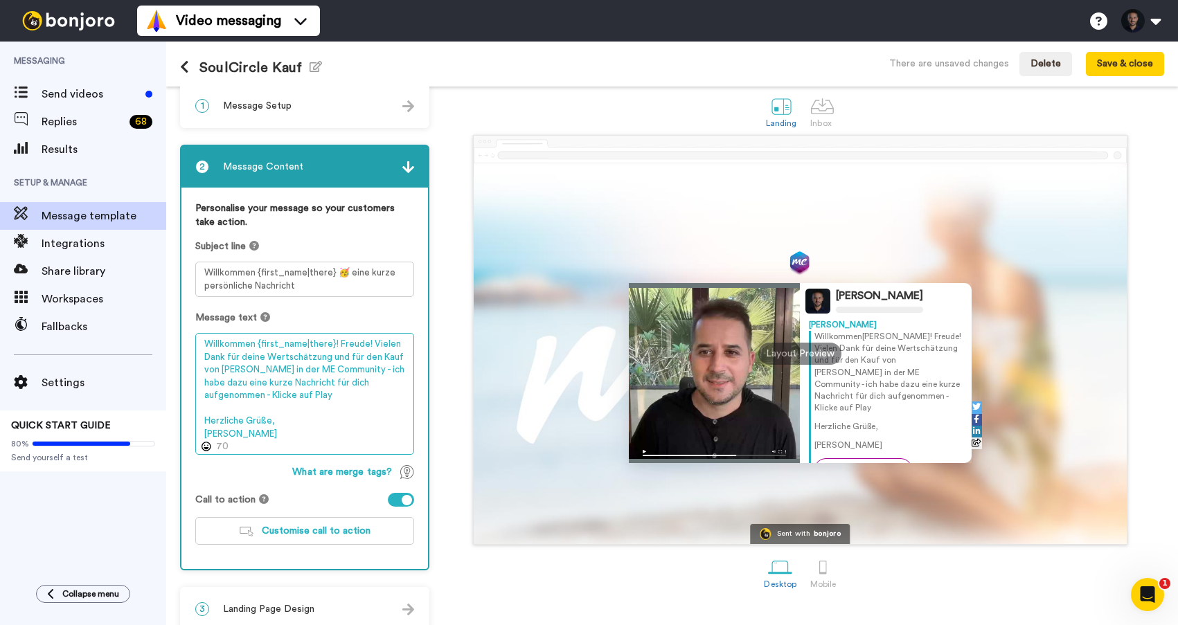
scroll to position [22, 0]
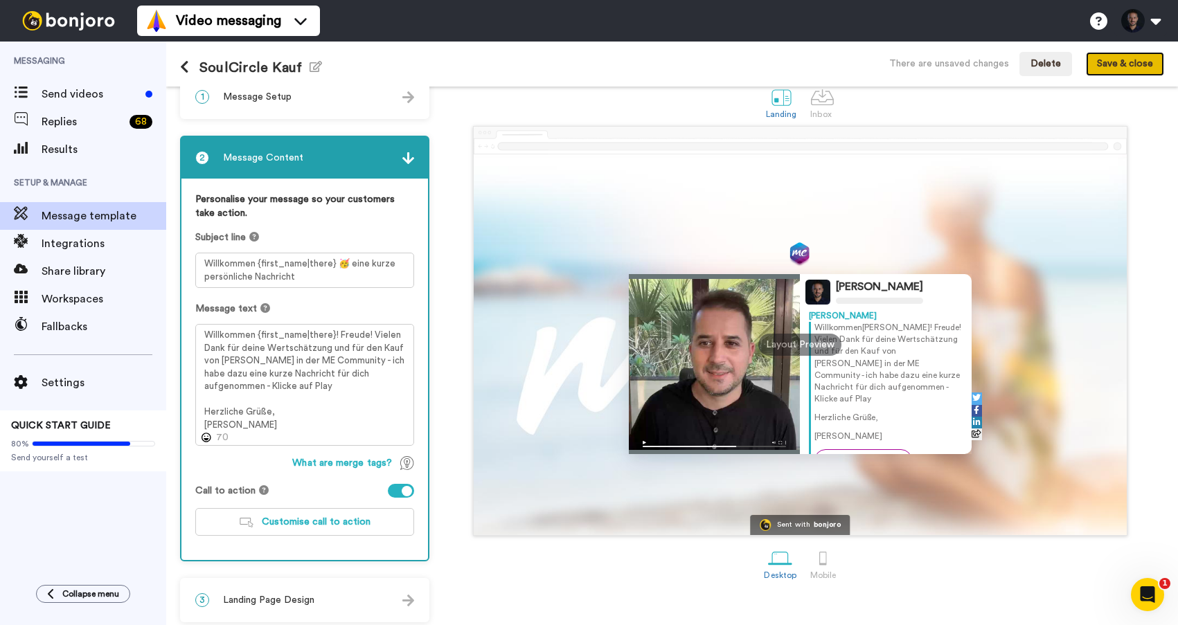
click at [1130, 65] on button "Save & close" at bounding box center [1125, 64] width 78 height 25
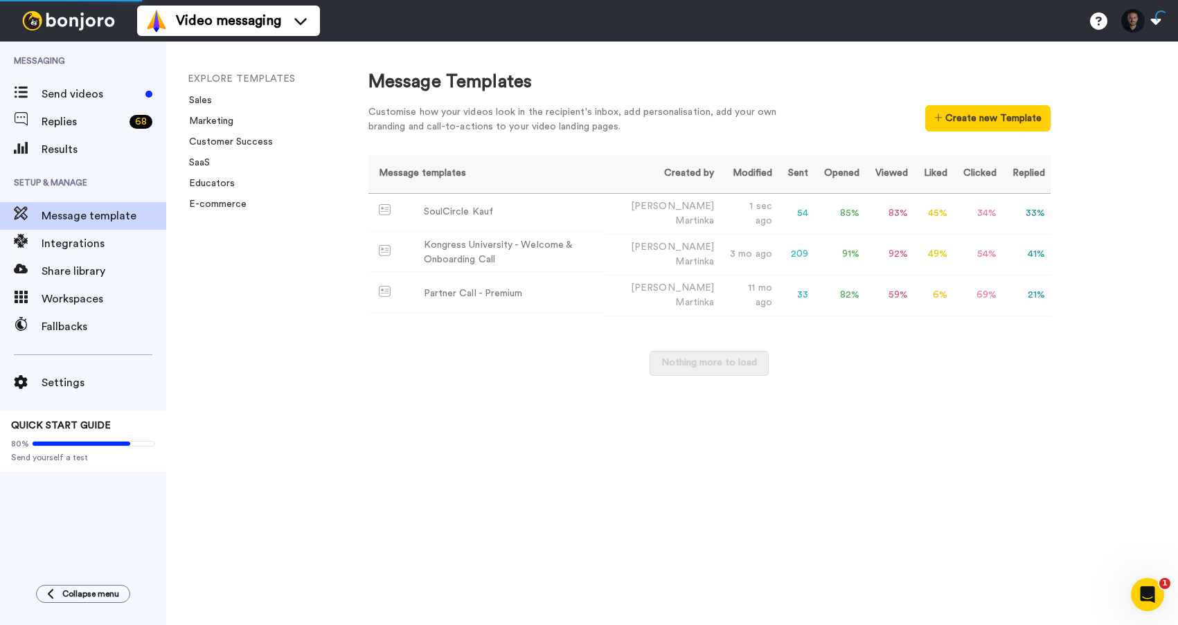
click at [800, 122] on div "Customise how your videos look in the recipient's inbox, add personalisation, a…" at bounding box center [709, 123] width 682 height 36
click at [862, 118] on div "Customise how your videos look in the recipient's inbox, add personalisation, a…" at bounding box center [709, 123] width 682 height 36
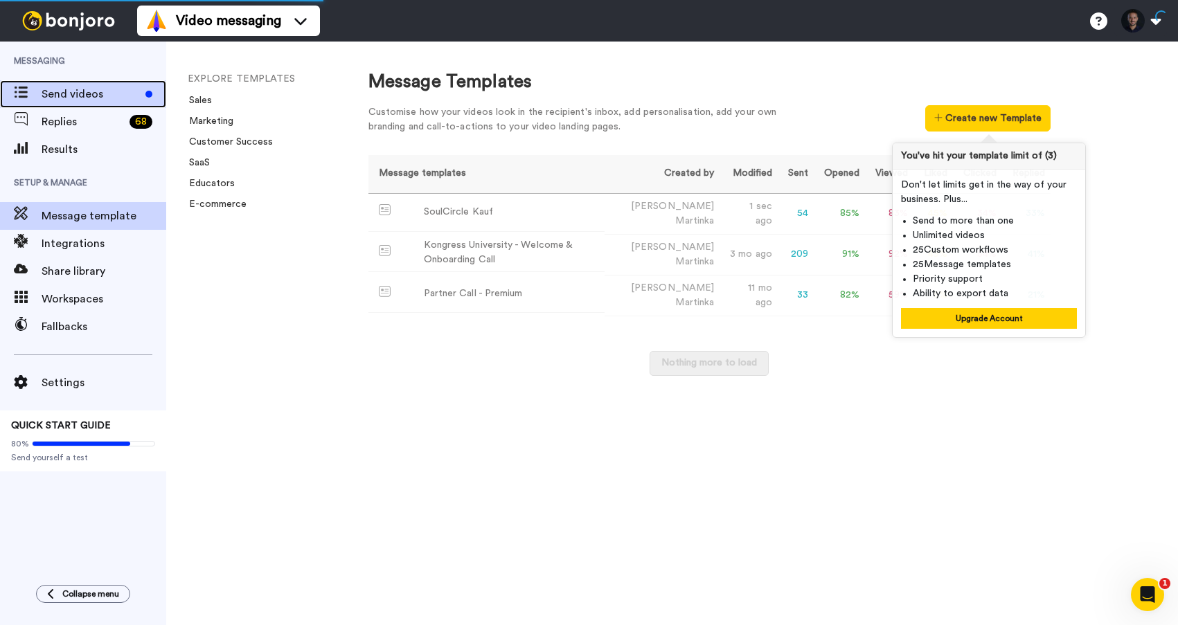
drag, startPoint x: 86, startPoint y: 97, endPoint x: 108, endPoint y: 101, distance: 22.5
click at [86, 97] on span "Send videos" at bounding box center [91, 94] width 98 height 17
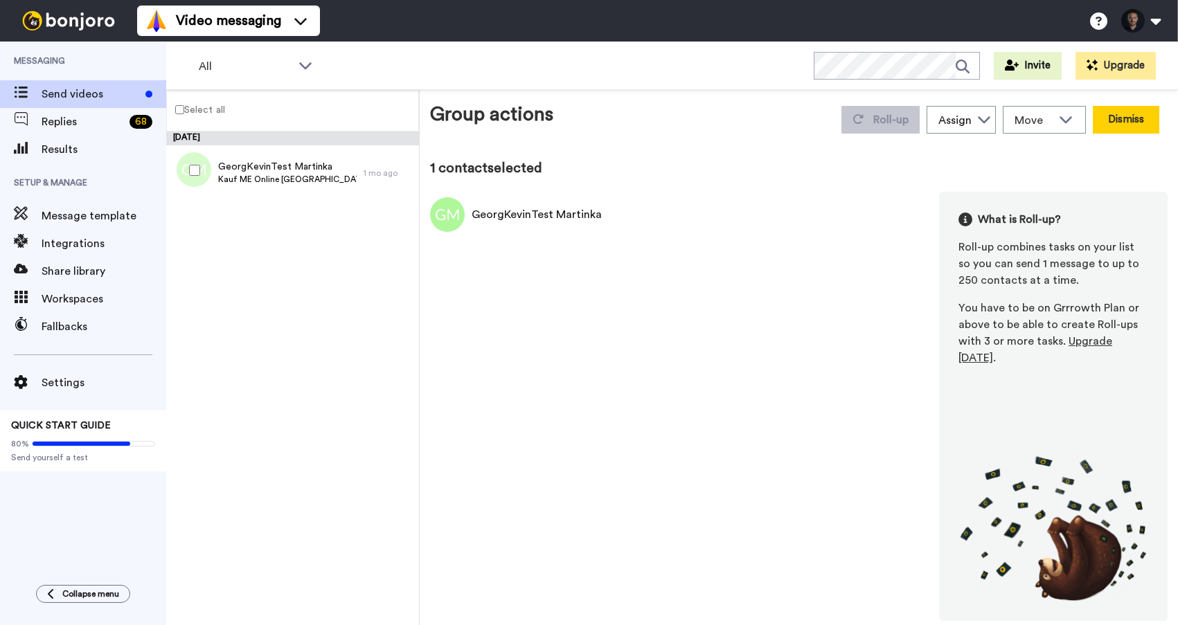
click at [1127, 118] on button "Dismiss" at bounding box center [1126, 120] width 66 height 28
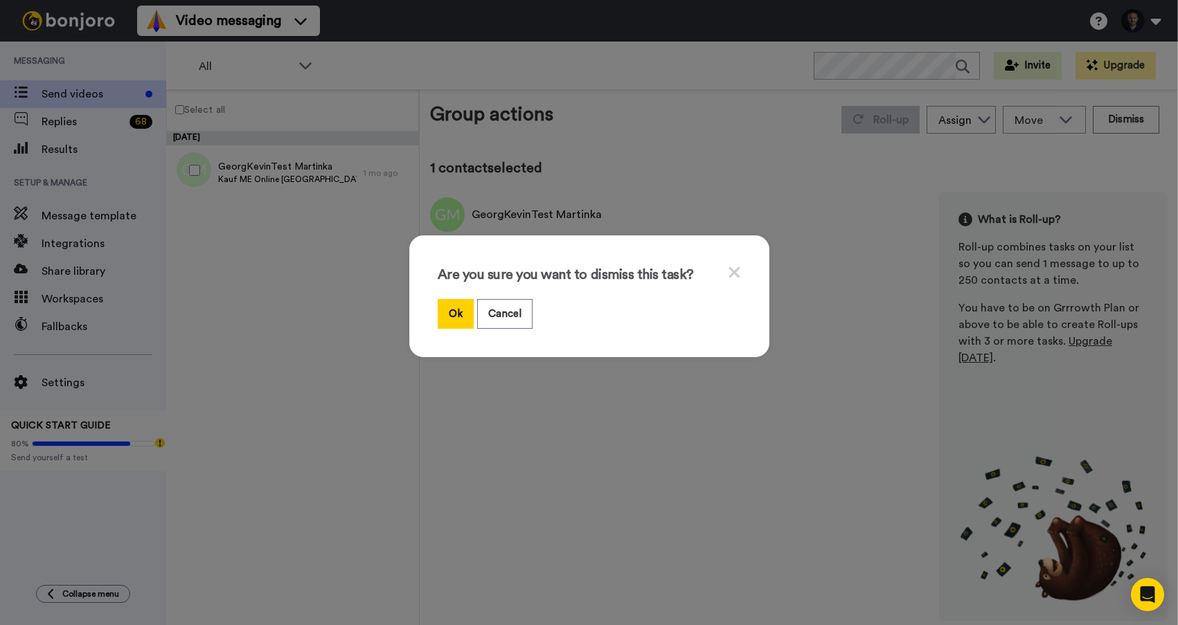
click at [740, 269] on icon at bounding box center [734, 272] width 13 height 17
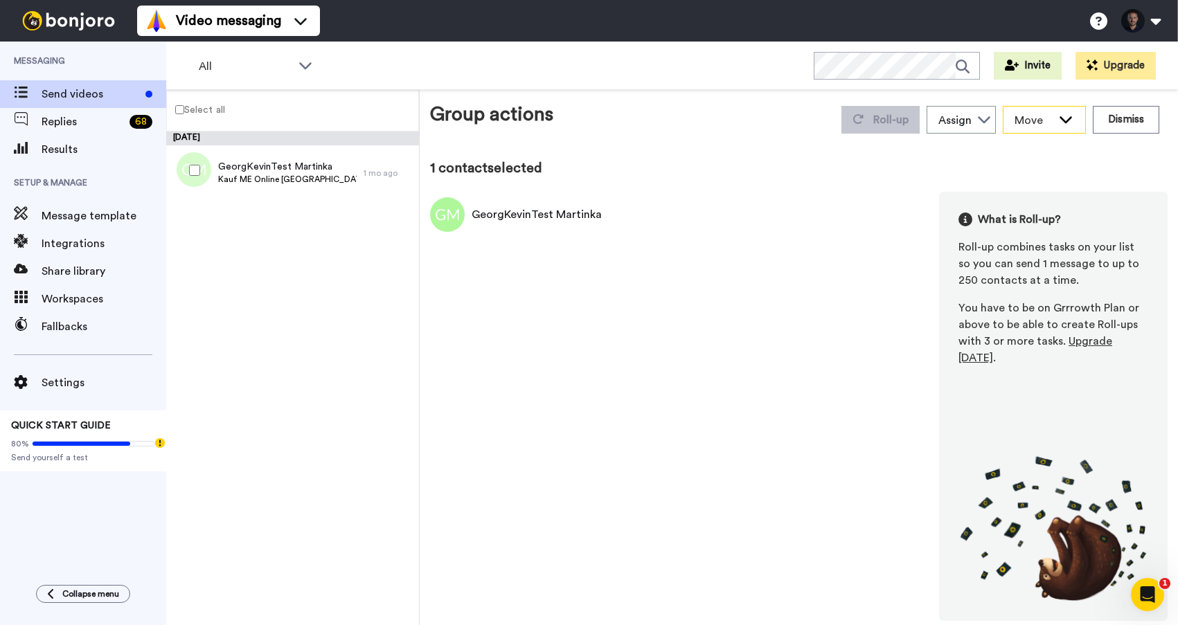
click at [1059, 123] on icon at bounding box center [1065, 119] width 17 height 14
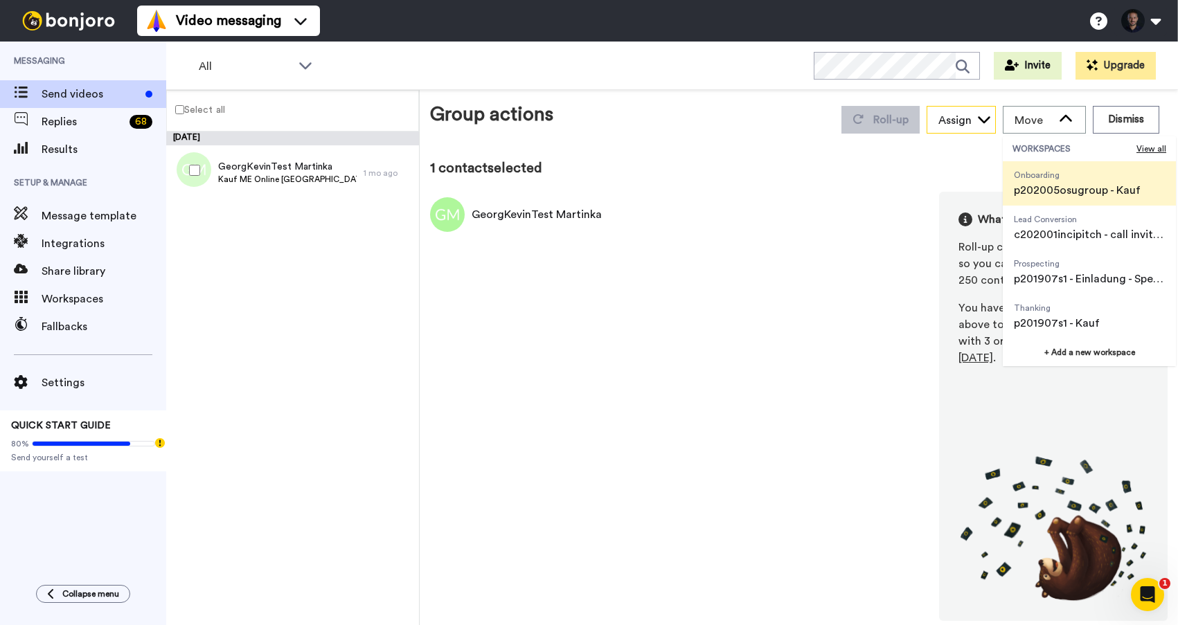
click at [984, 128] on div "Assign" at bounding box center [961, 121] width 68 height 28
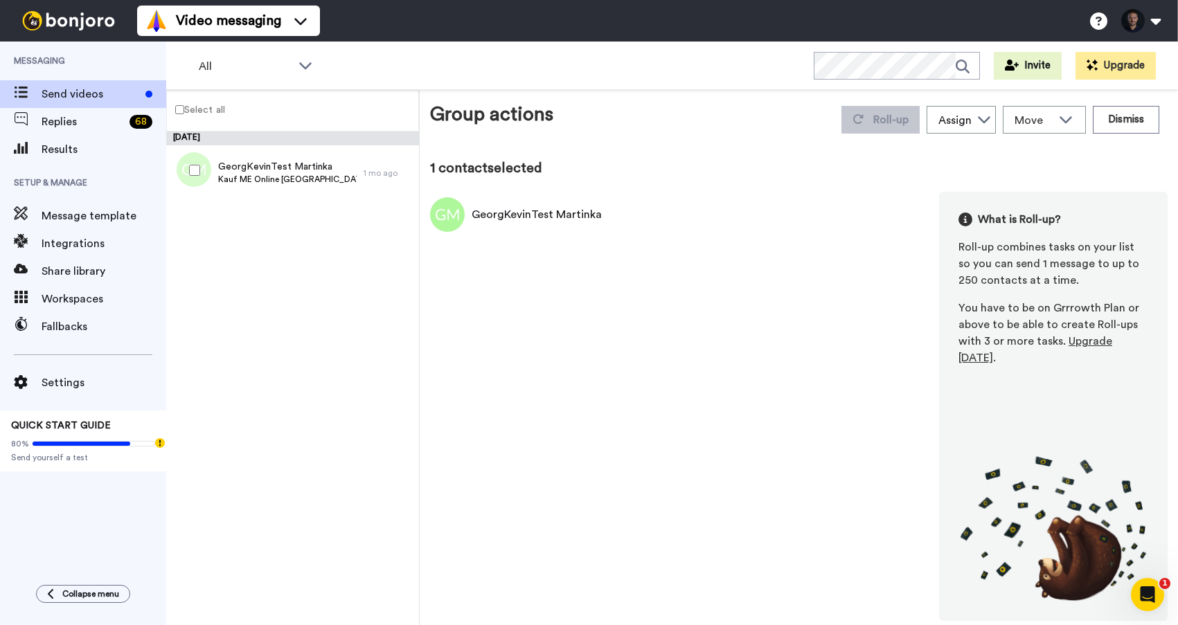
drag, startPoint x: 694, startPoint y: 143, endPoint x: 539, endPoint y: 156, distance: 156.4
click at [694, 143] on div "Group actions Roll-up Assign [PERSON_NAME] [PERSON_NAME] Move WORKSPACES View a…" at bounding box center [798, 360] width 737 height 521
click at [1138, 125] on button "Dismiss" at bounding box center [1126, 120] width 66 height 28
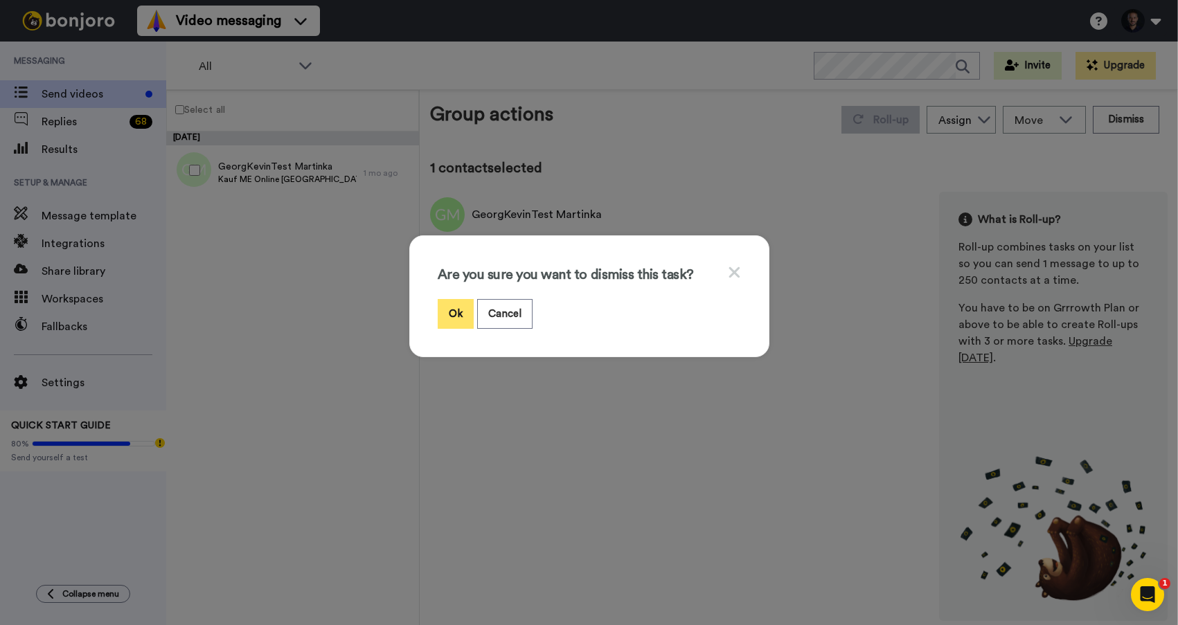
drag, startPoint x: 456, startPoint y: 316, endPoint x: 457, endPoint y: 309, distance: 7.0
click at [456, 316] on button "Ok" at bounding box center [456, 314] width 36 height 30
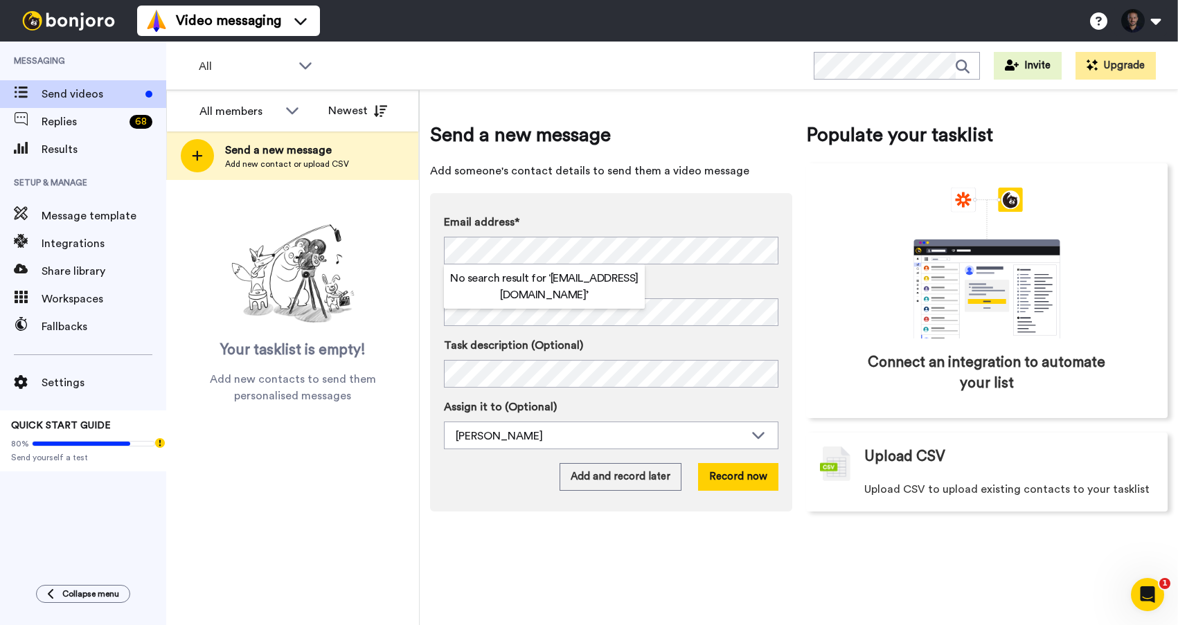
click at [566, 227] on label "Email address*" at bounding box center [611, 222] width 334 height 17
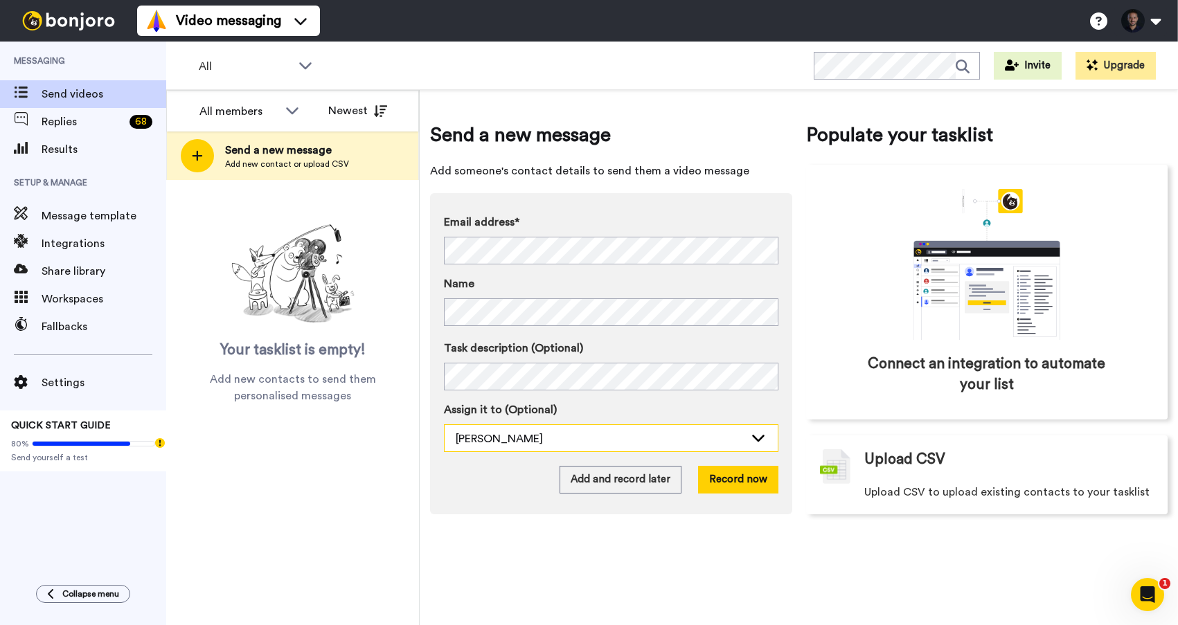
click at [514, 440] on div "[PERSON_NAME]" at bounding box center [600, 439] width 289 height 17
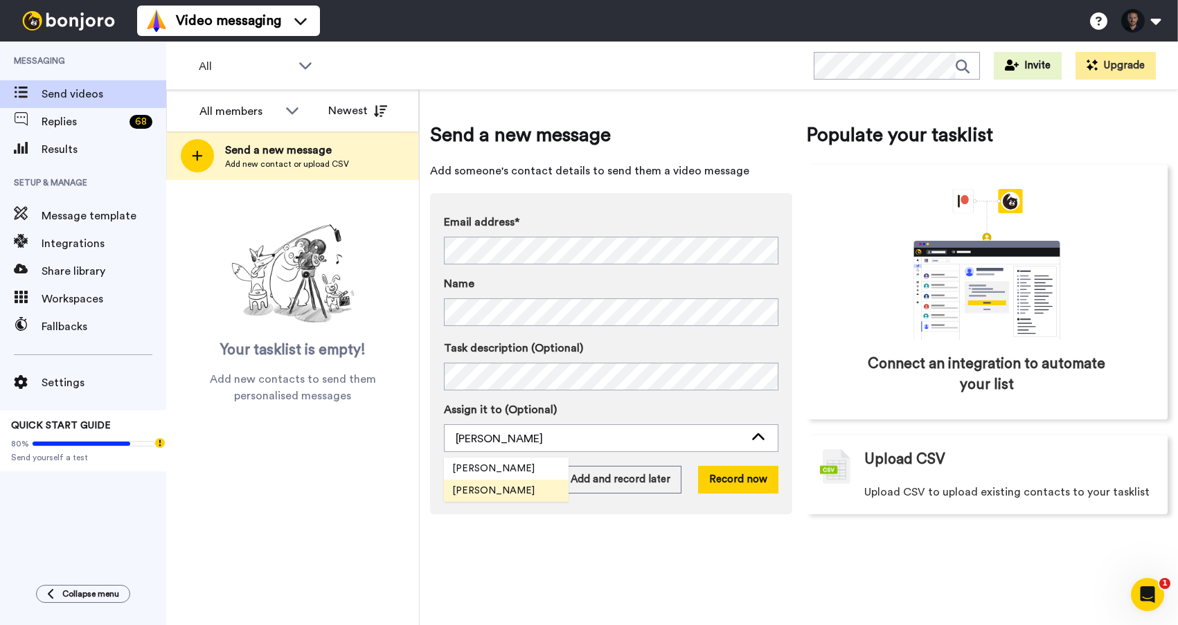
drag, startPoint x: 491, startPoint y: 489, endPoint x: 530, endPoint y: 490, distance: 39.5
click at [491, 489] on span "[PERSON_NAME]" at bounding box center [493, 491] width 99 height 14
click at [735, 487] on button "Record now" at bounding box center [738, 480] width 80 height 28
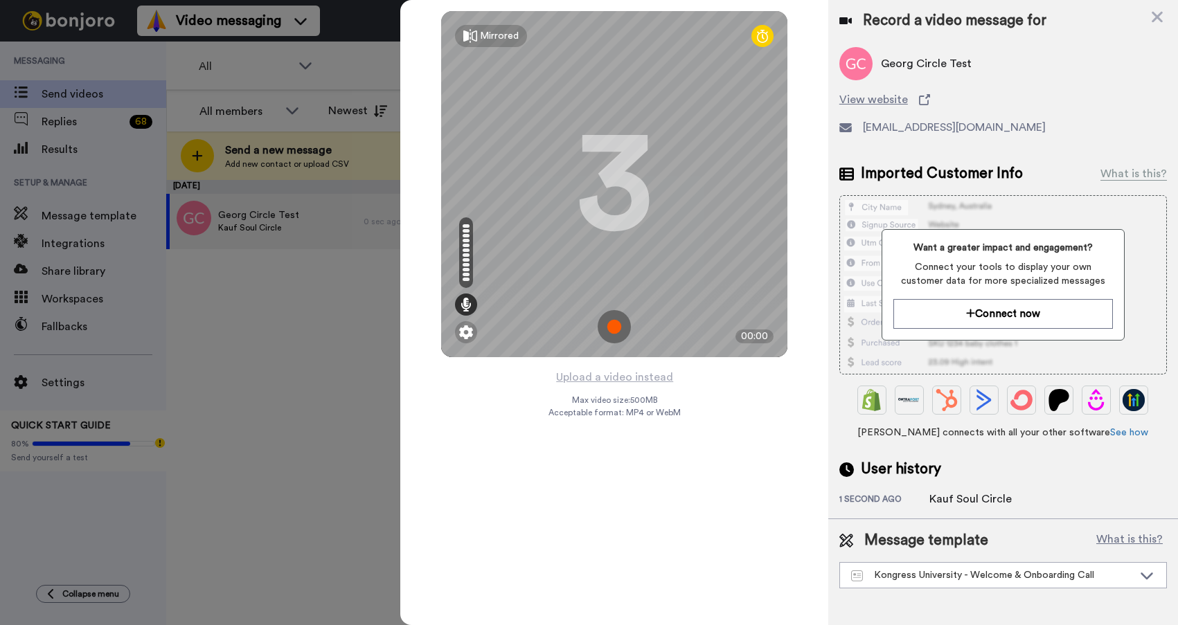
click at [619, 327] on img at bounding box center [614, 326] width 33 height 33
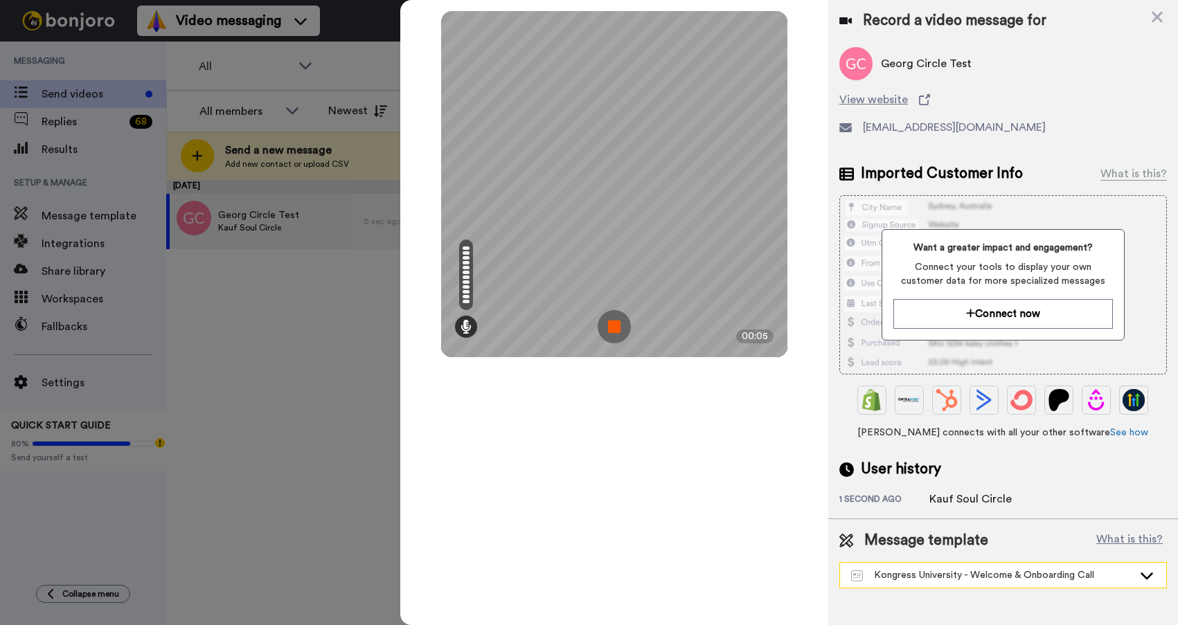
click at [968, 575] on div "Kongress University - Welcome & Onboarding Call" at bounding box center [992, 575] width 282 height 14
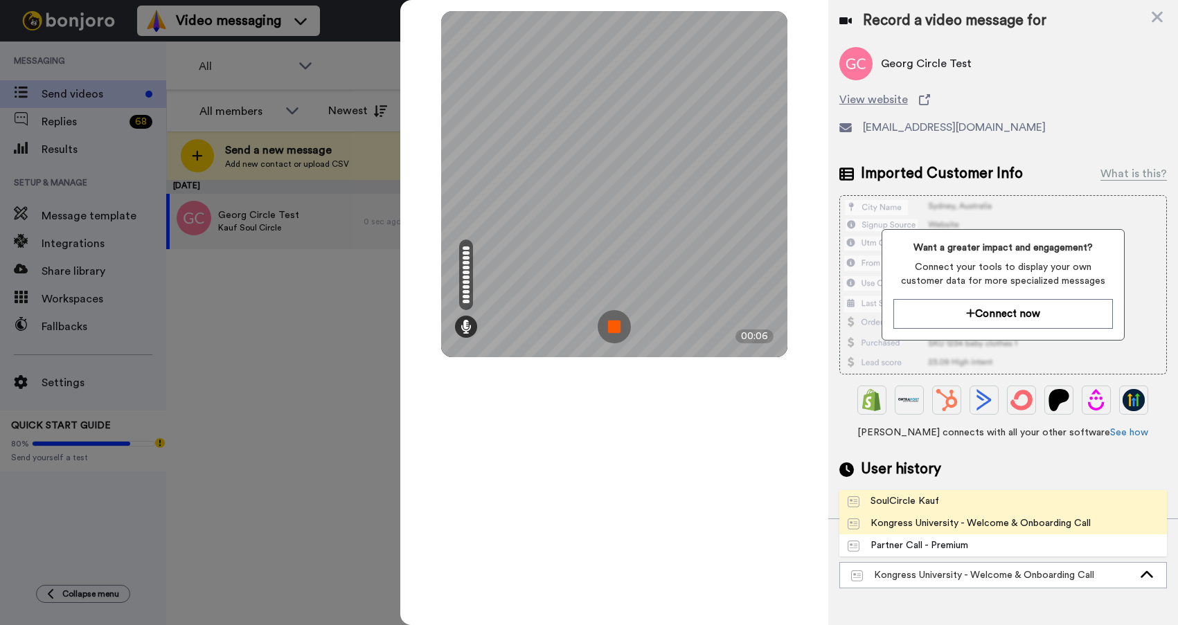
click at [957, 502] on li "SoulCircle Kauf" at bounding box center [1002, 501] width 327 height 22
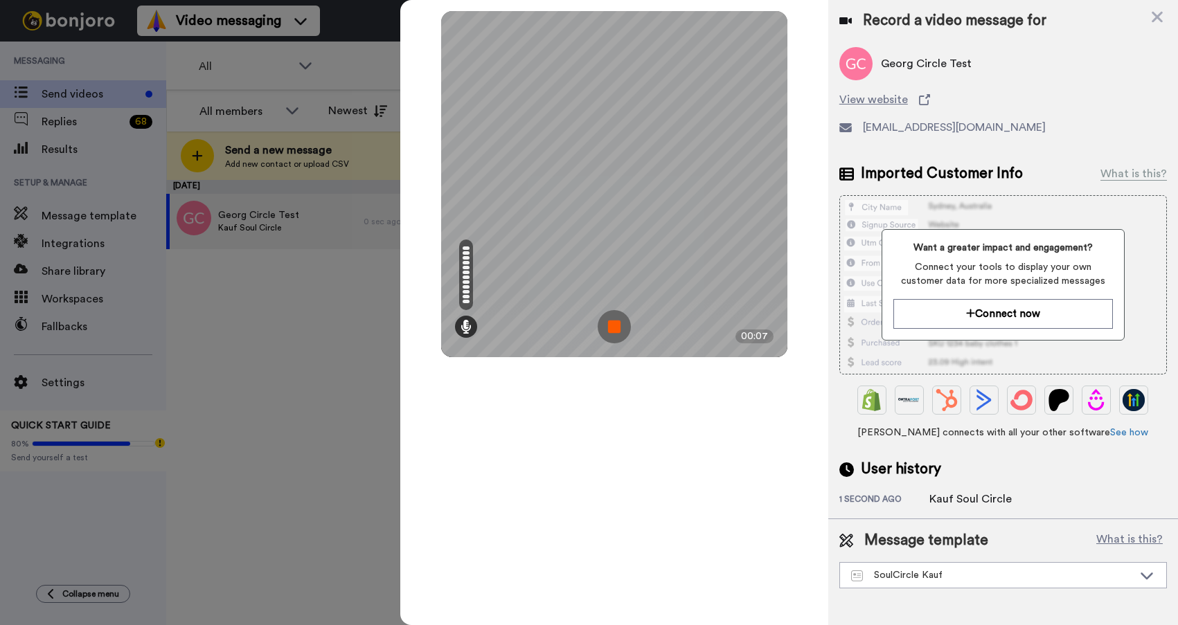
click at [612, 318] on img at bounding box center [614, 326] width 33 height 33
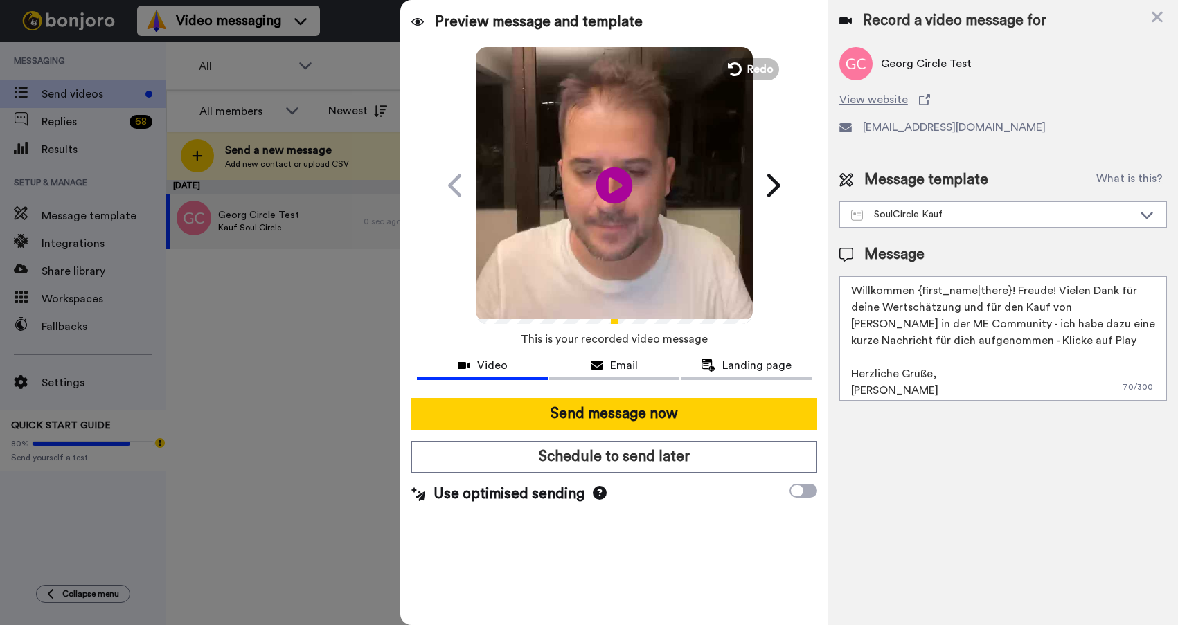
click at [612, 185] on icon "Play/Pause" at bounding box center [614, 185] width 37 height 66
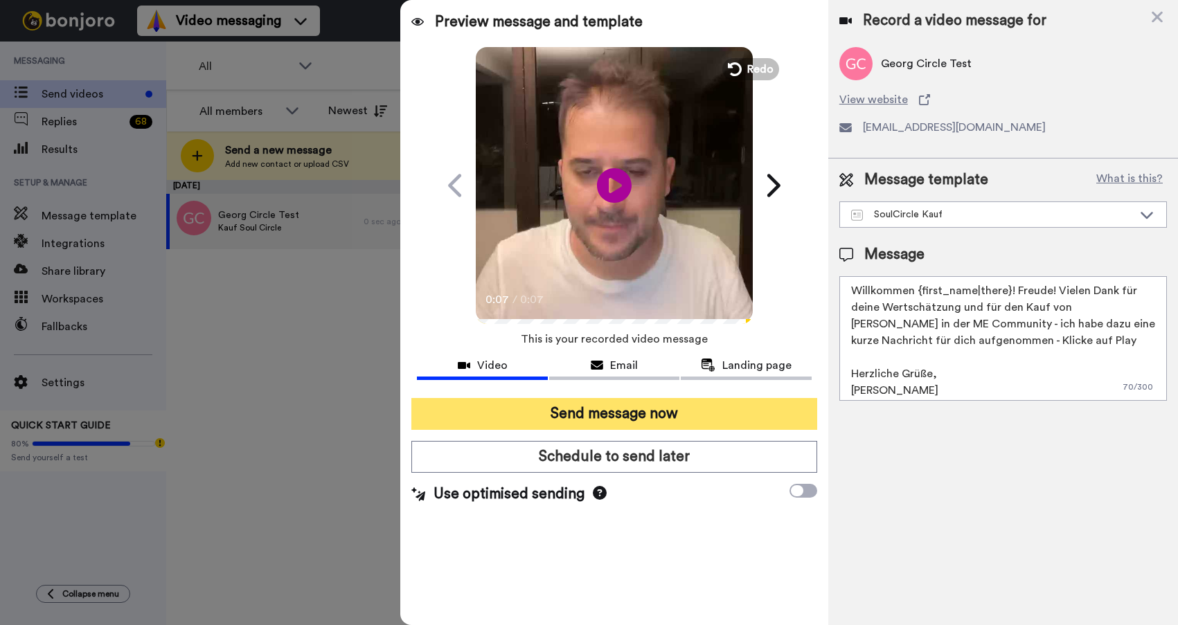
click at [671, 415] on button "Send message now" at bounding box center [613, 414] width 405 height 32
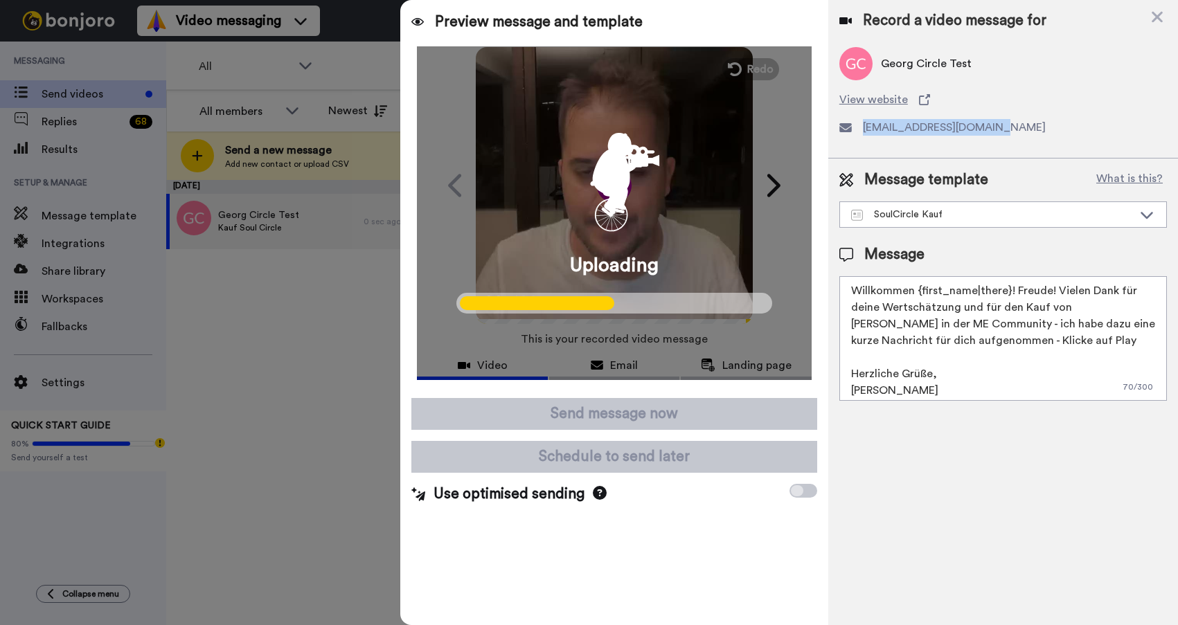
drag, startPoint x: 983, startPoint y: 130, endPoint x: 858, endPoint y: 132, distance: 125.3
click at [858, 132] on div "soulcircletest@me.jetzt" at bounding box center [1002, 127] width 327 height 17
copy span "soulcircletest@me.jetzt"
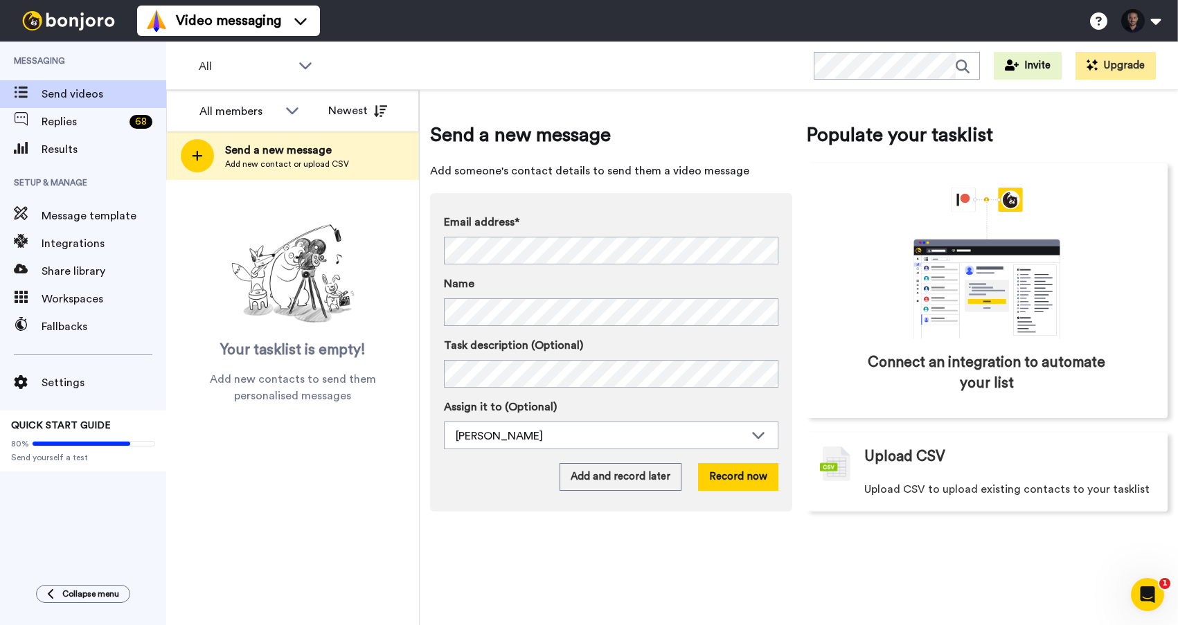
drag, startPoint x: 712, startPoint y: 96, endPoint x: 811, endPoint y: 1, distance: 137.6
click at [712, 94] on div "Send a new message Add someone's contact details to send them a video message E…" at bounding box center [799, 357] width 758 height 535
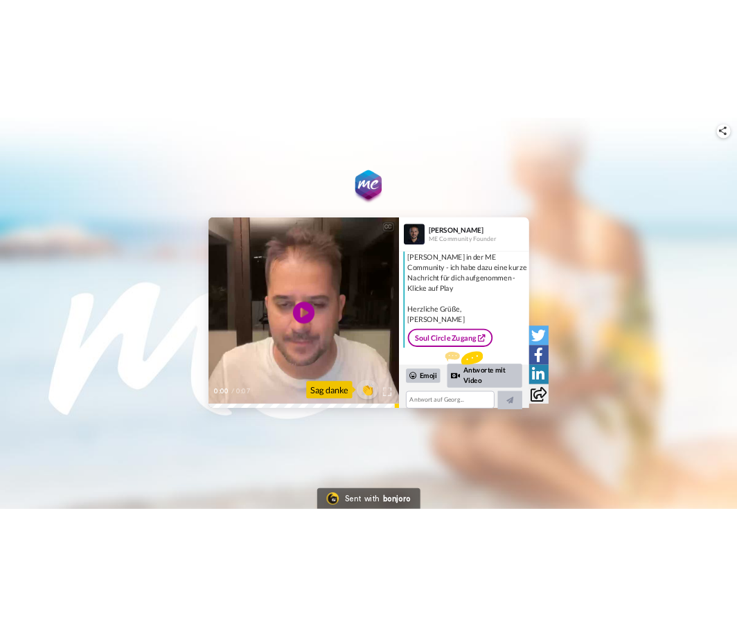
scroll to position [90, 0]
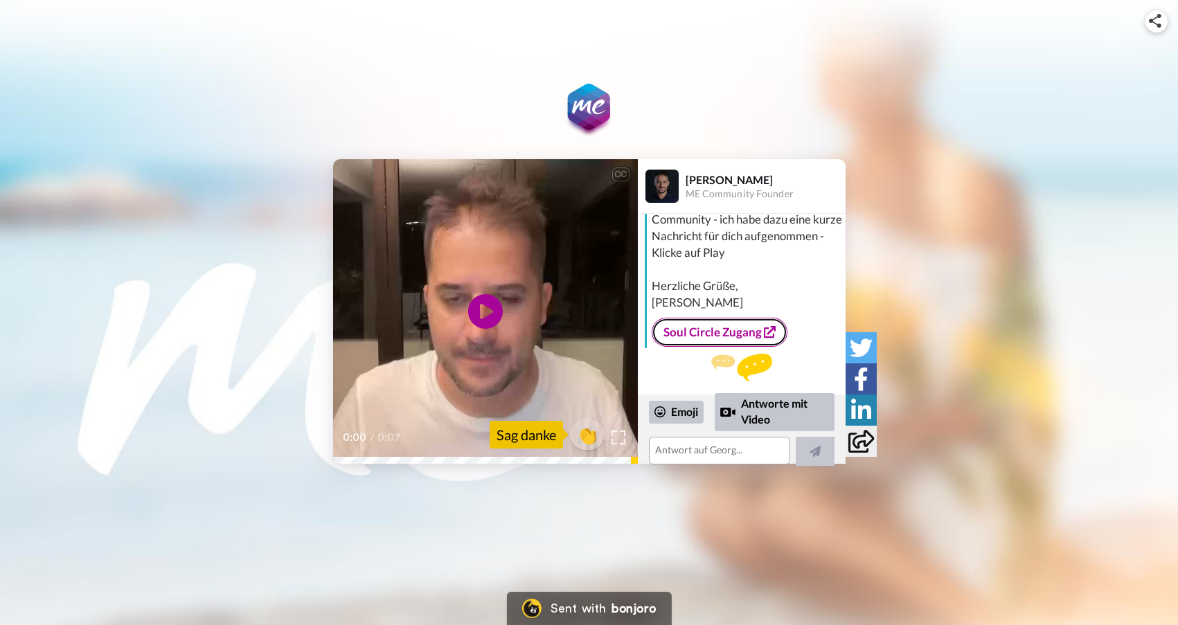
click at [725, 318] on link "Soul Circle Zugang" at bounding box center [720, 332] width 136 height 29
click at [827, 231] on div "Willkommen [PERSON_NAME]! Freude! Vielen Dank für deine Wertschätzung und für d…" at bounding box center [747, 228] width 190 height 166
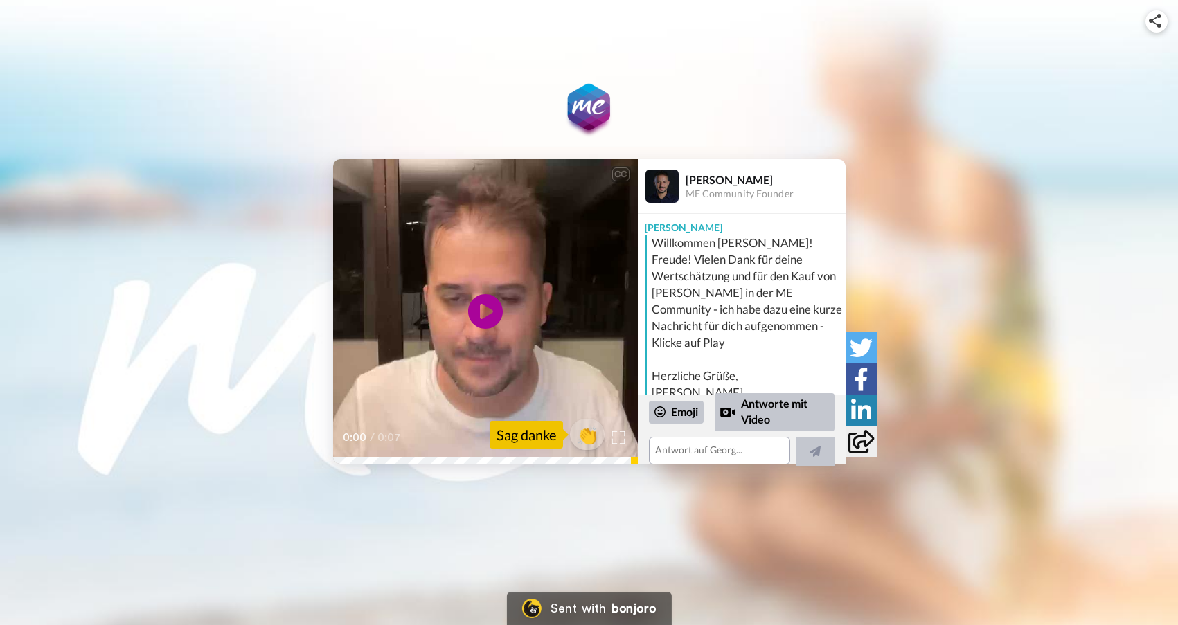
scroll to position [76, 0]
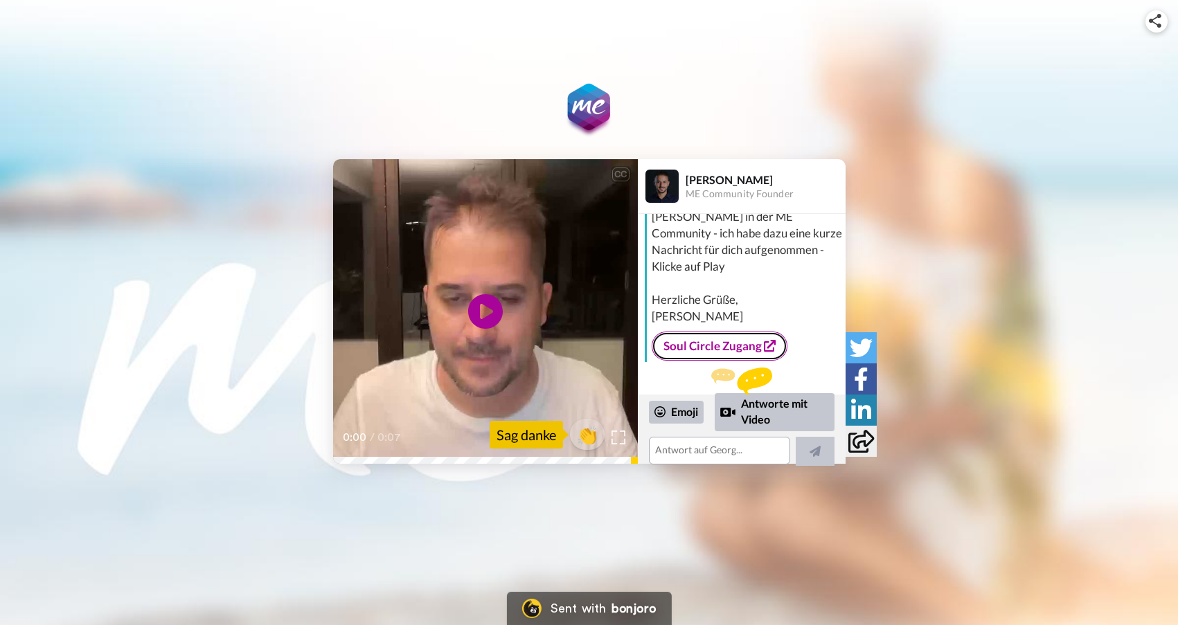
click at [730, 337] on link "Soul Circle Zugang" at bounding box center [720, 346] width 136 height 29
